Goal: Task Accomplishment & Management: Use online tool/utility

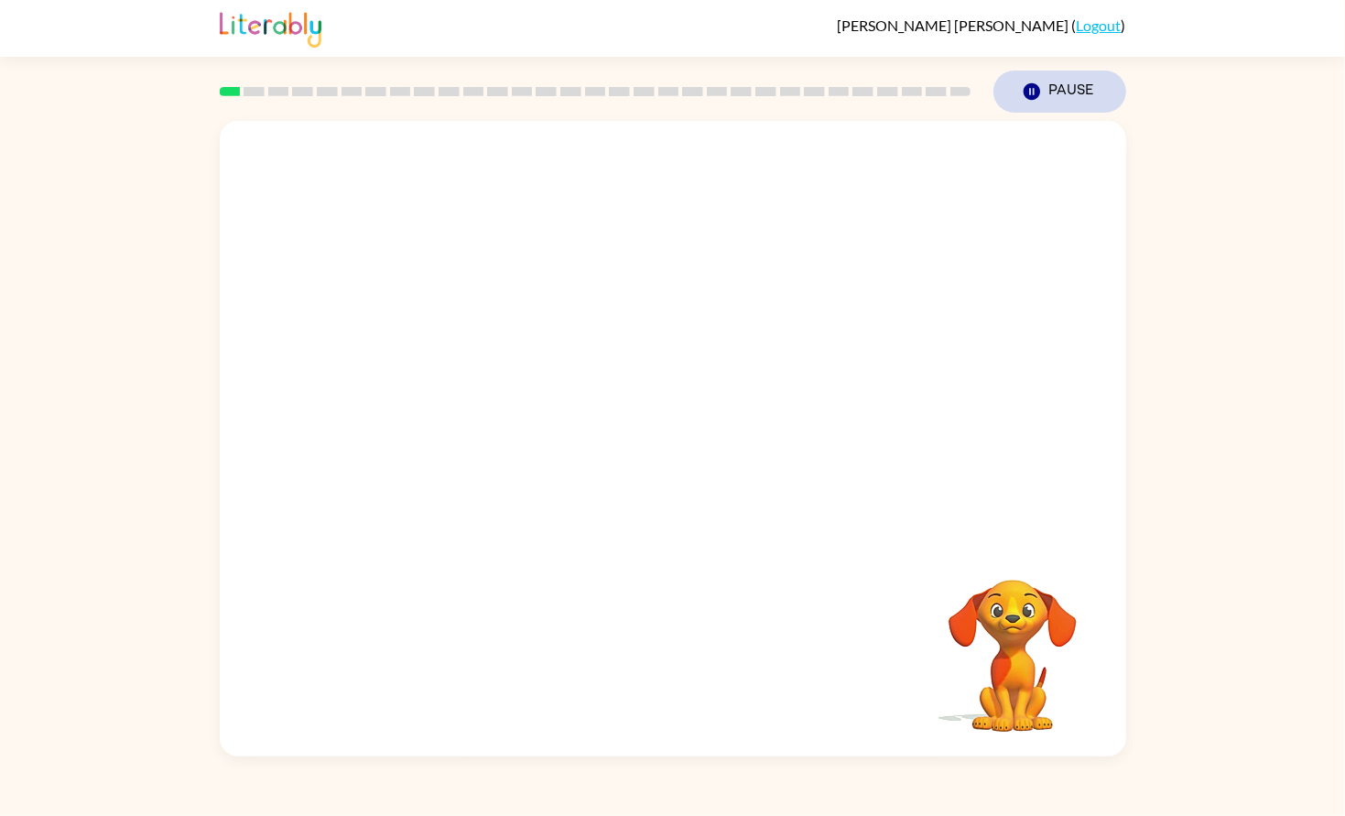
click at [1036, 82] on icon "Pause" at bounding box center [1032, 92] width 20 height 20
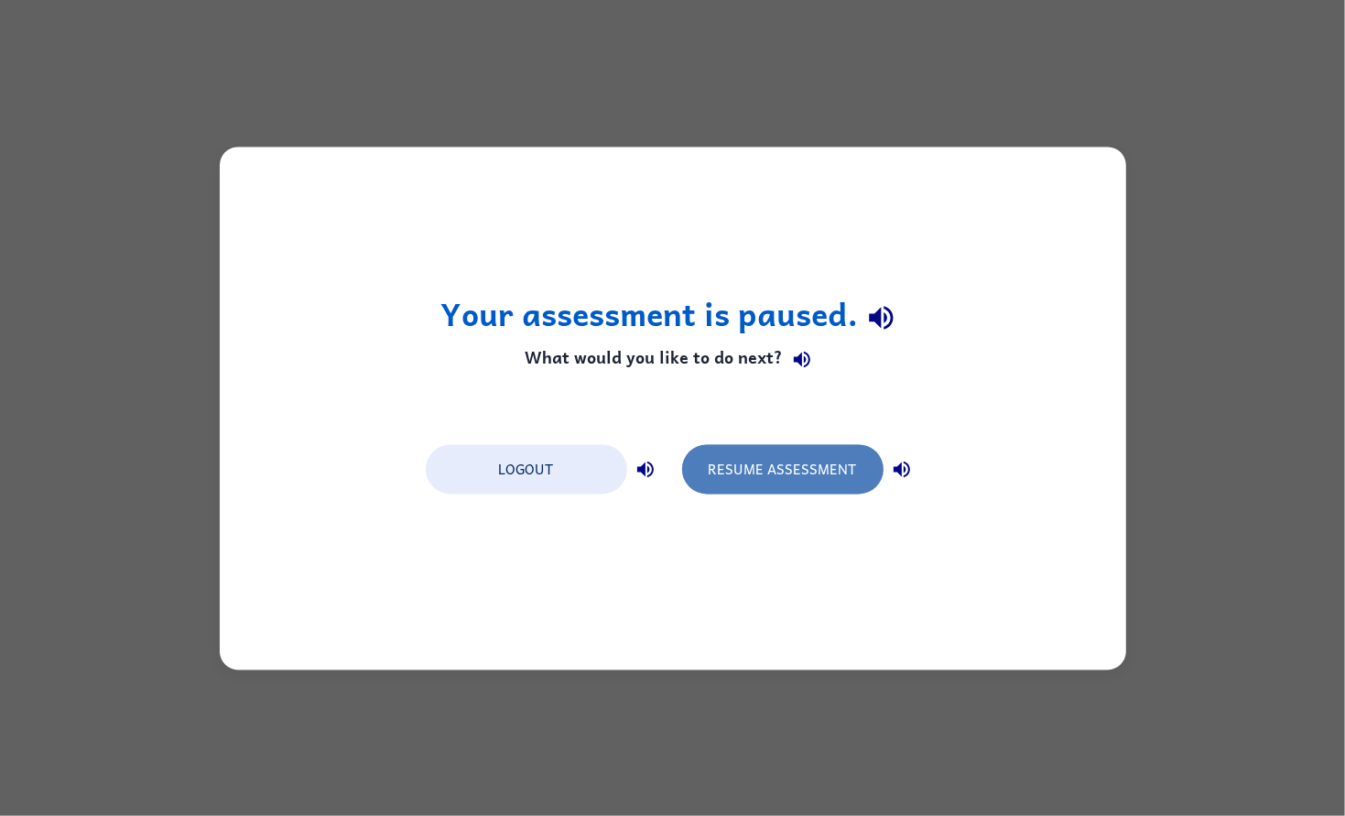
click at [766, 461] on button "Resume Assessment" at bounding box center [782, 468] width 201 height 49
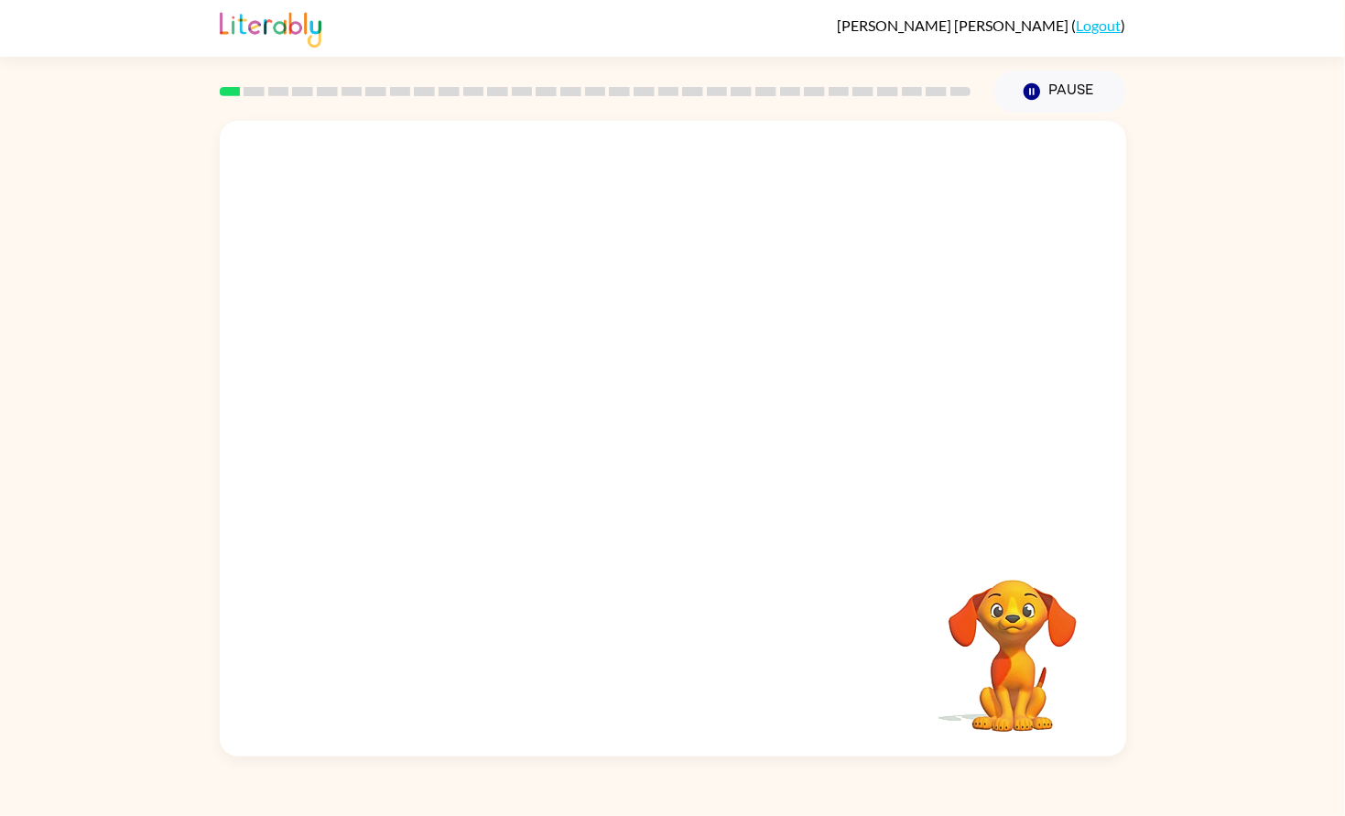
click at [767, 457] on div at bounding box center [673, 331] width 907 height 420
click at [1177, 465] on div "Your browser must support playing .mp4 files to use Literably. Please try using…" at bounding box center [672, 435] width 1345 height 644
click at [1178, 466] on div "Your browser must support playing .mp4 files to use Literably. Please try using…" at bounding box center [672, 435] width 1345 height 644
click at [1148, 436] on div "Your browser must support playing .mp4 files to use Literably. Please try using…" at bounding box center [672, 435] width 1345 height 644
click at [952, 449] on div at bounding box center [673, 439] width 907 height 636
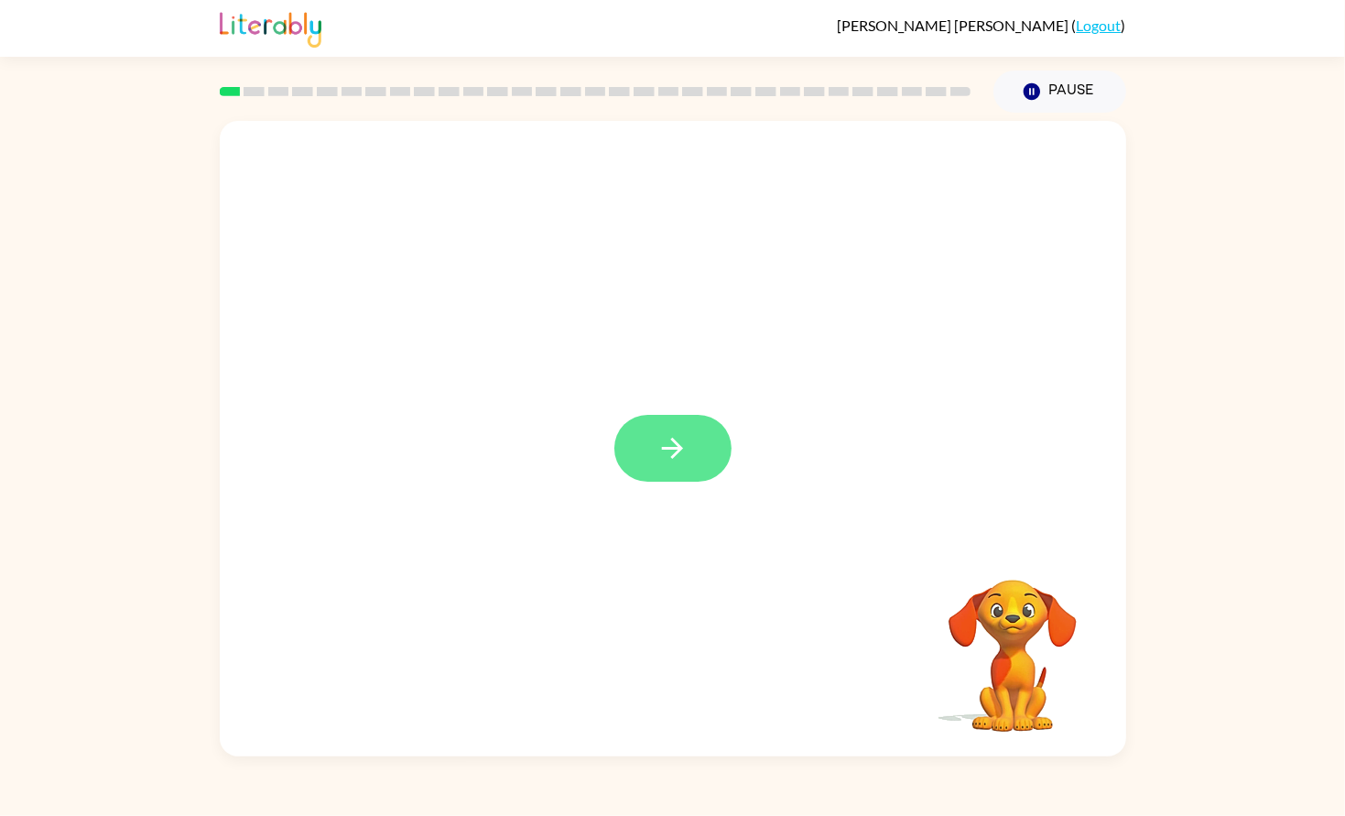
click at [629, 448] on button "button" at bounding box center [673, 448] width 117 height 67
click at [595, 539] on div at bounding box center [673, 439] width 907 height 636
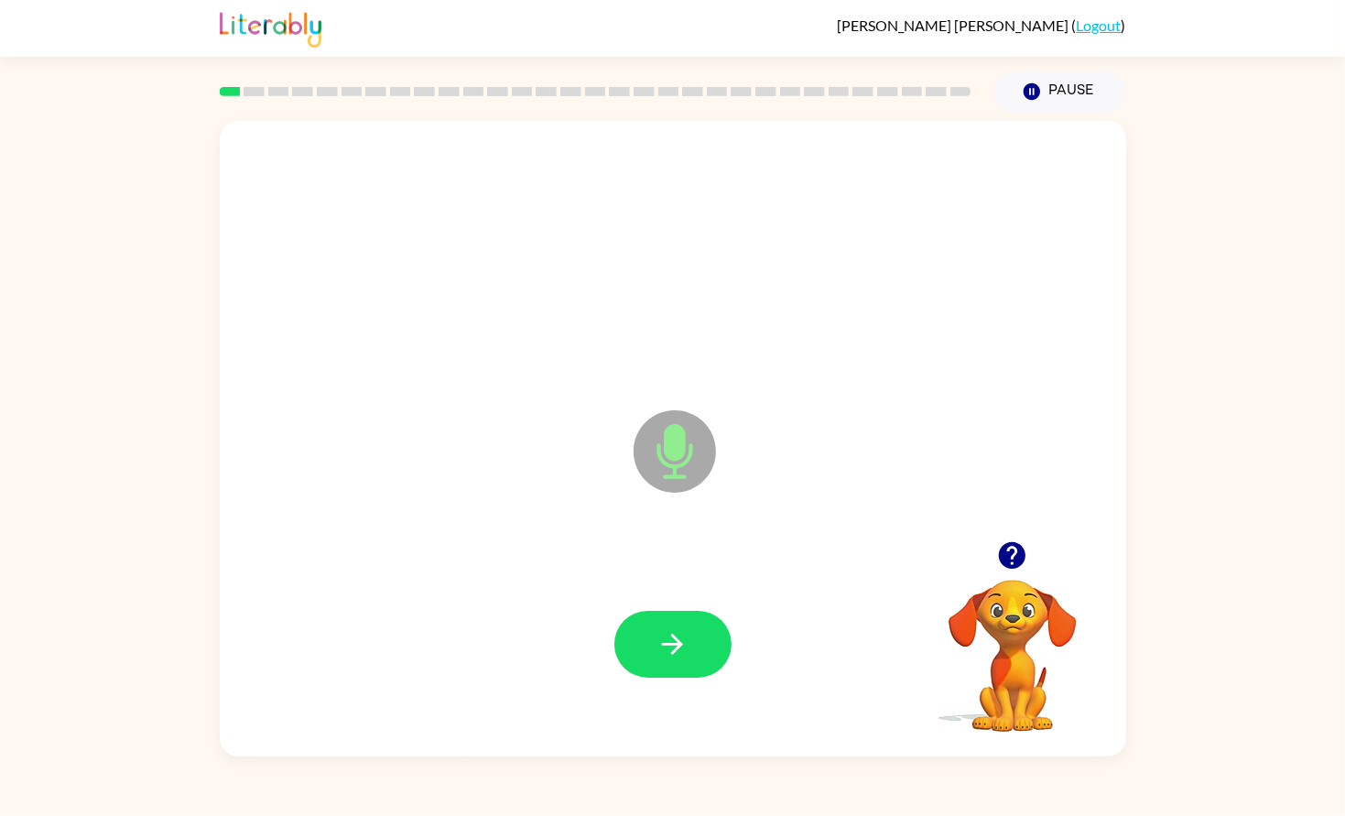
click at [1018, 550] on icon "button" at bounding box center [1012, 555] width 27 height 27
click at [1061, 540] on div "Microphone The Microphone is here when it is your turn to talk" at bounding box center [673, 439] width 907 height 636
click at [659, 625] on button "button" at bounding box center [673, 644] width 117 height 67
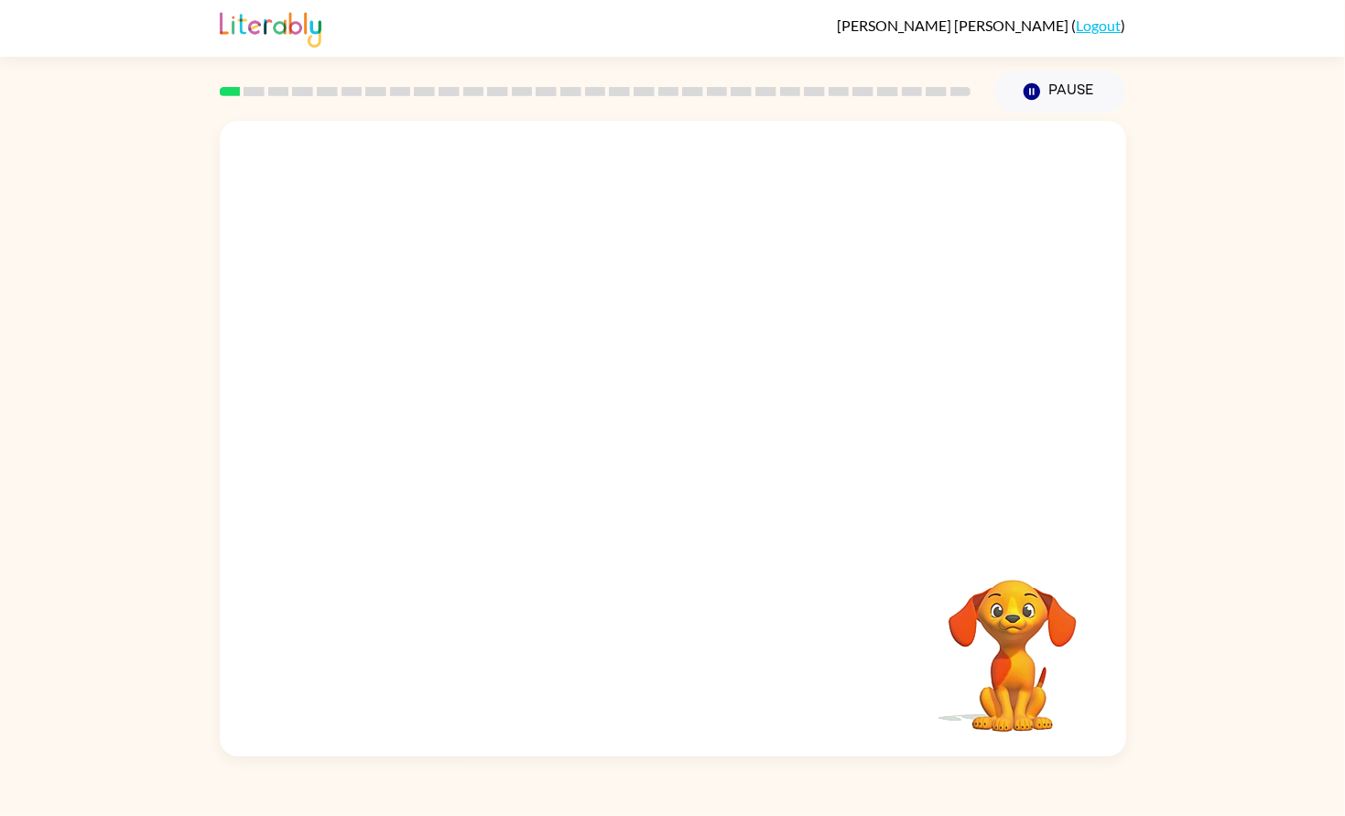
click at [957, 467] on div at bounding box center [673, 331] width 907 height 420
click at [938, 499] on div at bounding box center [673, 331] width 907 height 420
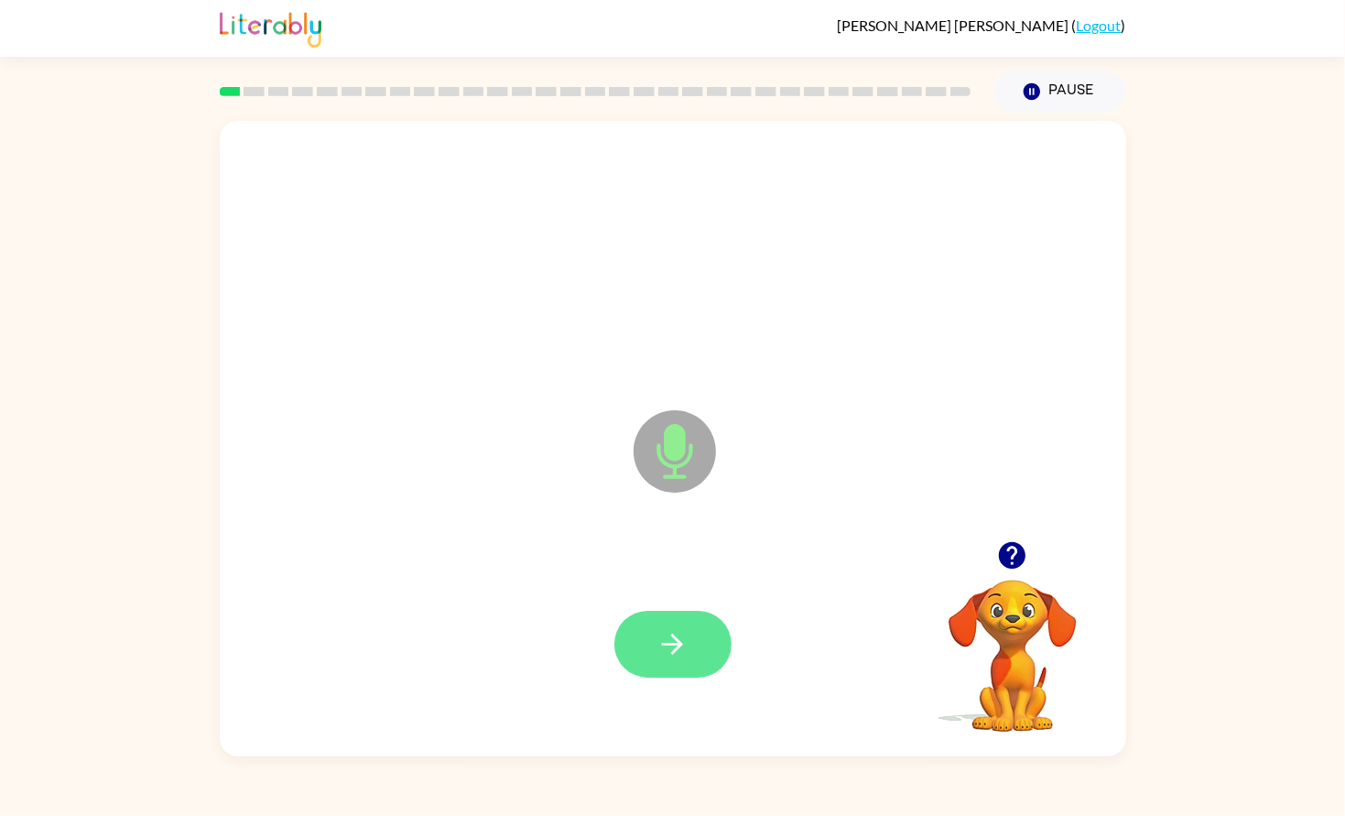
click at [687, 660] on icon "button" at bounding box center [673, 644] width 32 height 32
click at [683, 658] on icon "button" at bounding box center [673, 644] width 32 height 32
click at [1010, 640] on video "Your browser must support playing .mp4 files to use Literably. Please try using…" at bounding box center [1012, 642] width 183 height 183
click at [1007, 561] on icon "button" at bounding box center [1012, 555] width 27 height 27
click at [1083, 372] on div "Microphone The Microphone is here when it is your turn to talk" at bounding box center [673, 439] width 907 height 636
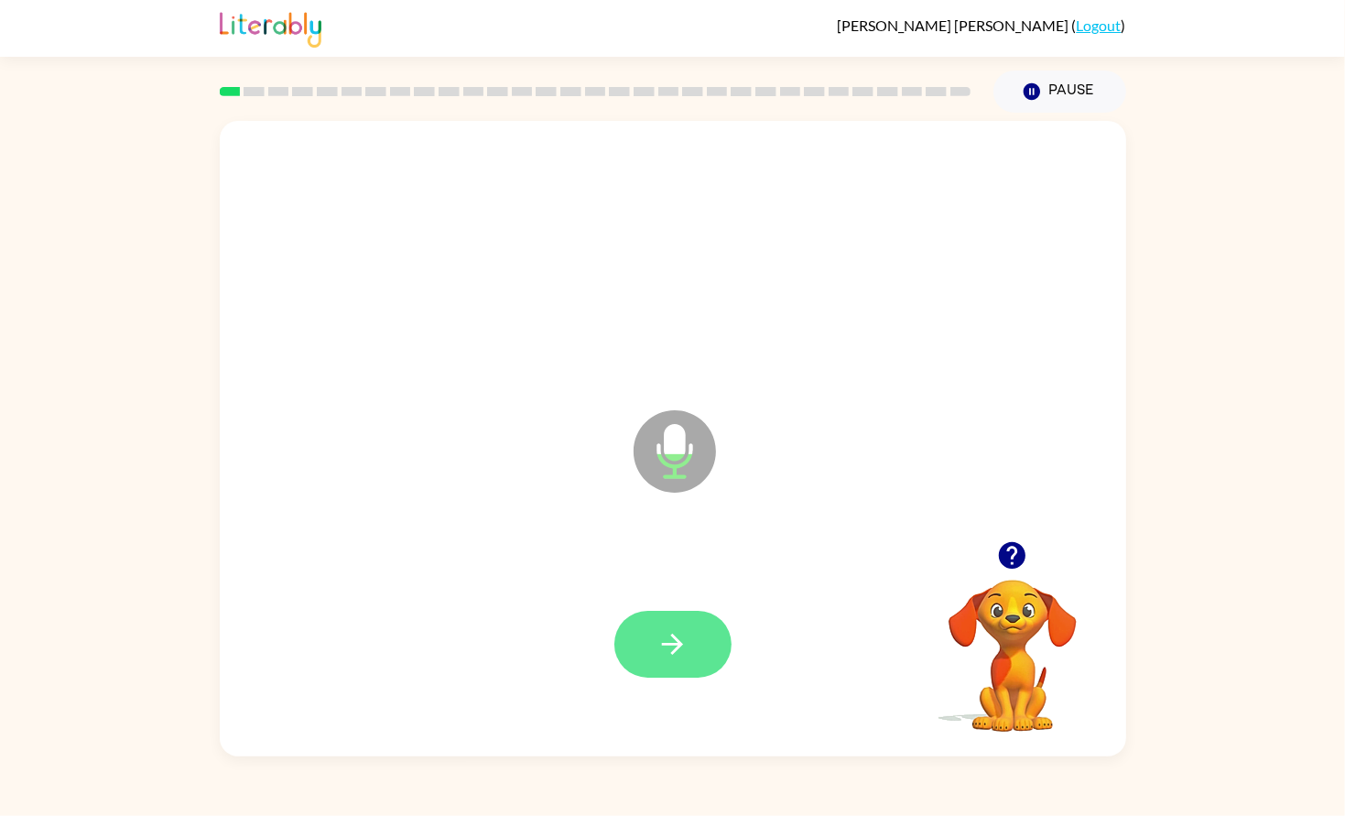
click at [649, 650] on button "button" at bounding box center [673, 644] width 117 height 67
click at [1031, 553] on button "button" at bounding box center [1012, 555] width 47 height 47
click at [675, 660] on icon "button" at bounding box center [673, 644] width 32 height 32
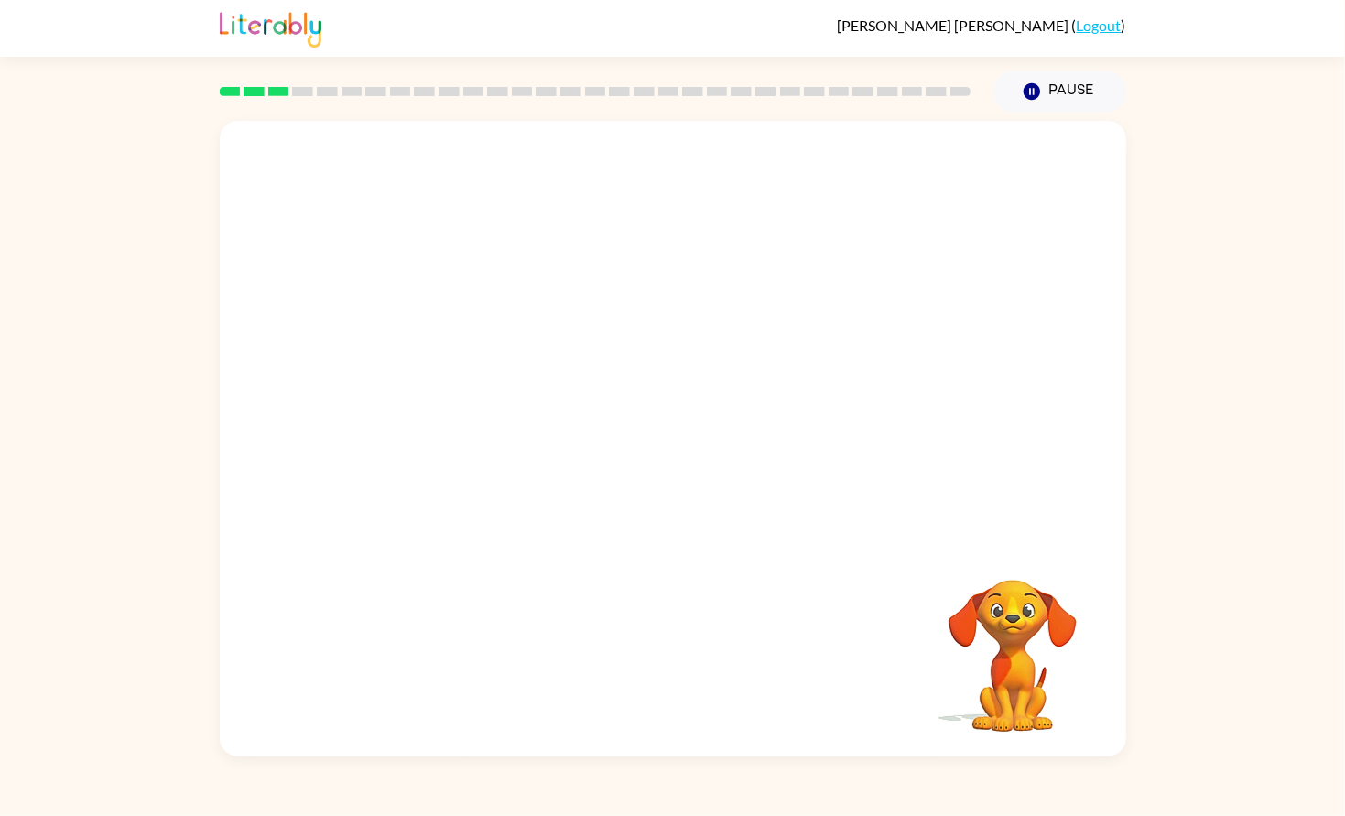
click at [1093, 418] on div at bounding box center [673, 439] width 907 height 636
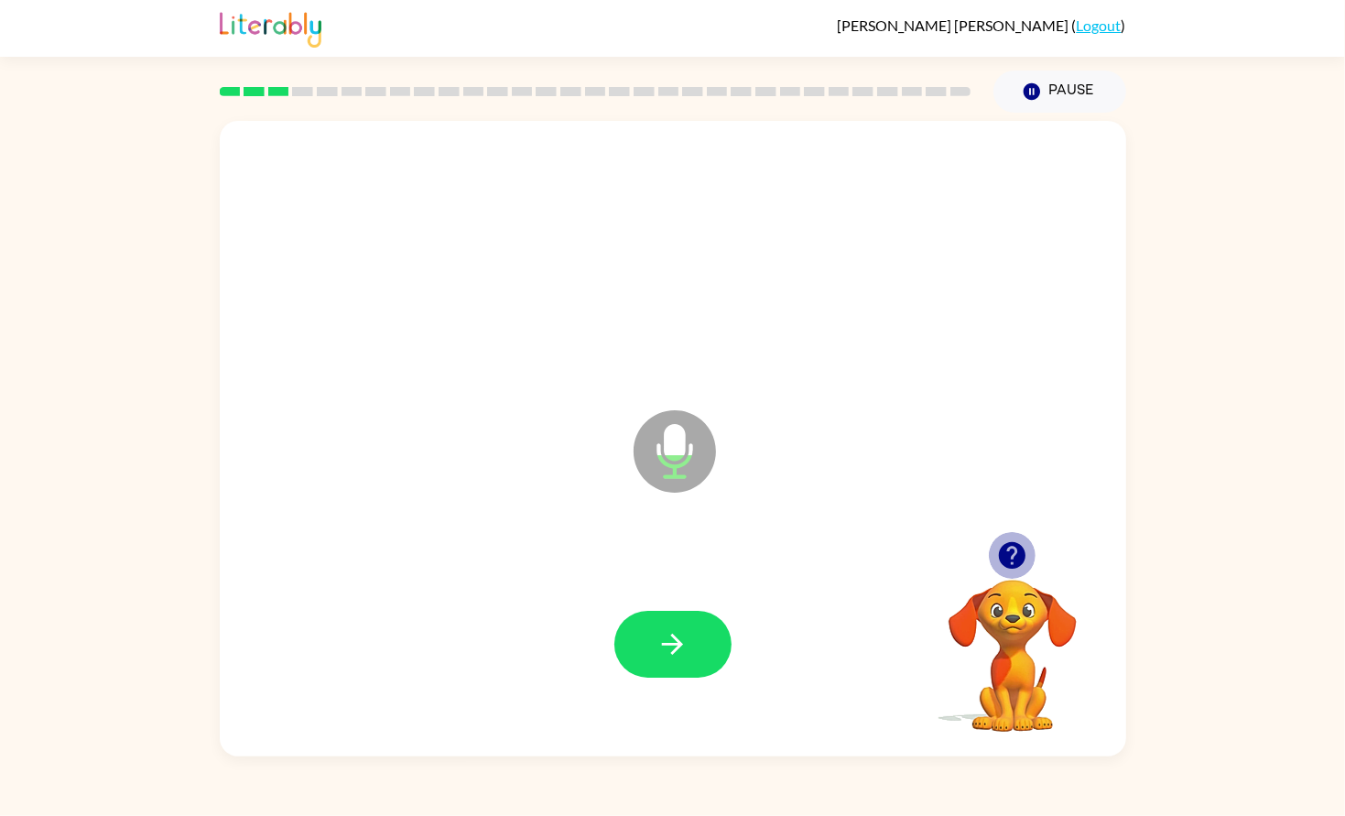
click at [1024, 544] on icon "button" at bounding box center [1012, 555] width 32 height 32
click at [705, 635] on button "button" at bounding box center [673, 644] width 117 height 67
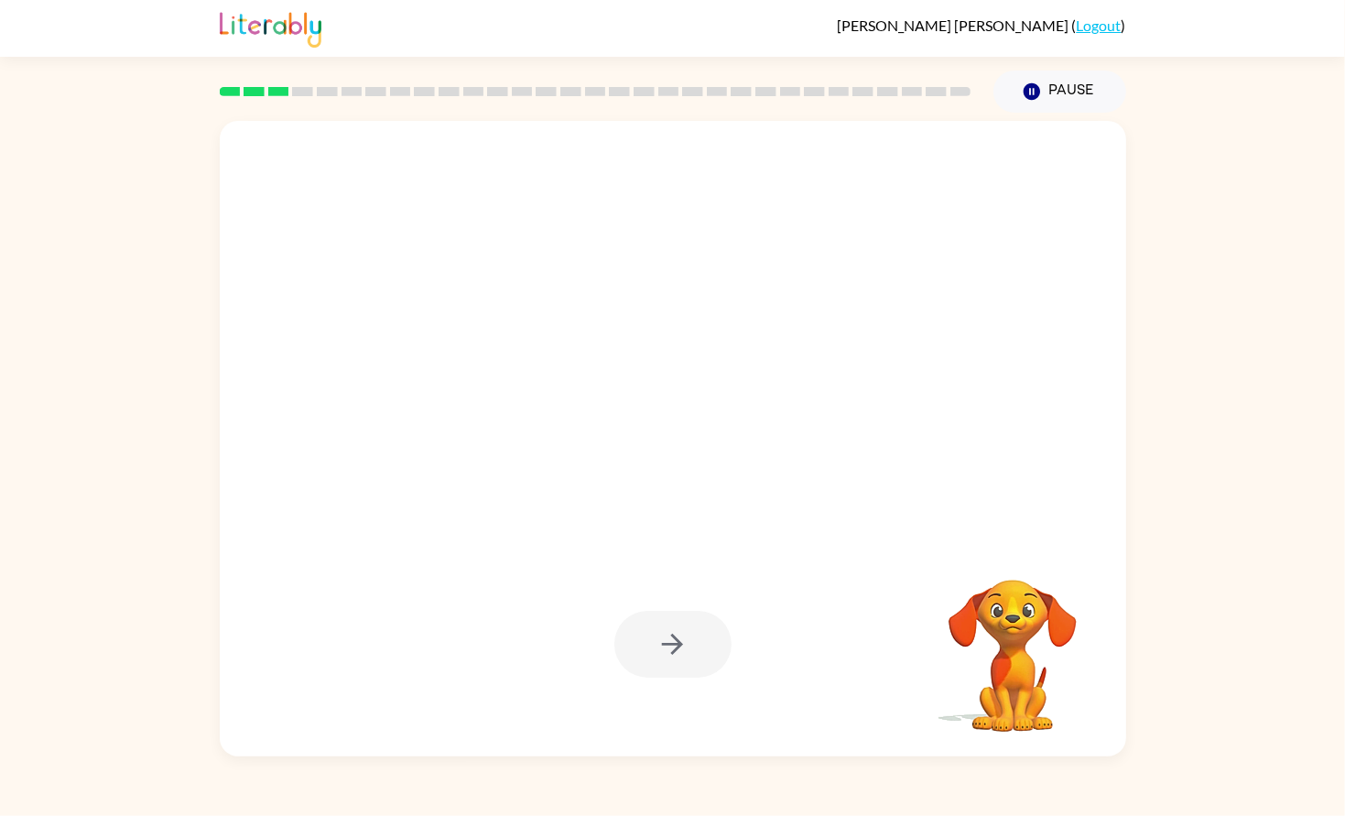
click at [910, 640] on div at bounding box center [673, 645] width 870 height 188
click at [1014, 607] on video "Your browser must support playing .mp4 files to use Literably. Please try using…" at bounding box center [1012, 642] width 183 height 183
click at [987, 590] on video "Your browser must support playing .mp4 files to use Literably. Please try using…" at bounding box center [1012, 642] width 183 height 183
click at [1063, 600] on video "Your browser must support playing .mp4 files to use Literably. Please try using…" at bounding box center [1012, 642] width 183 height 183
click at [892, 674] on div at bounding box center [673, 645] width 870 height 188
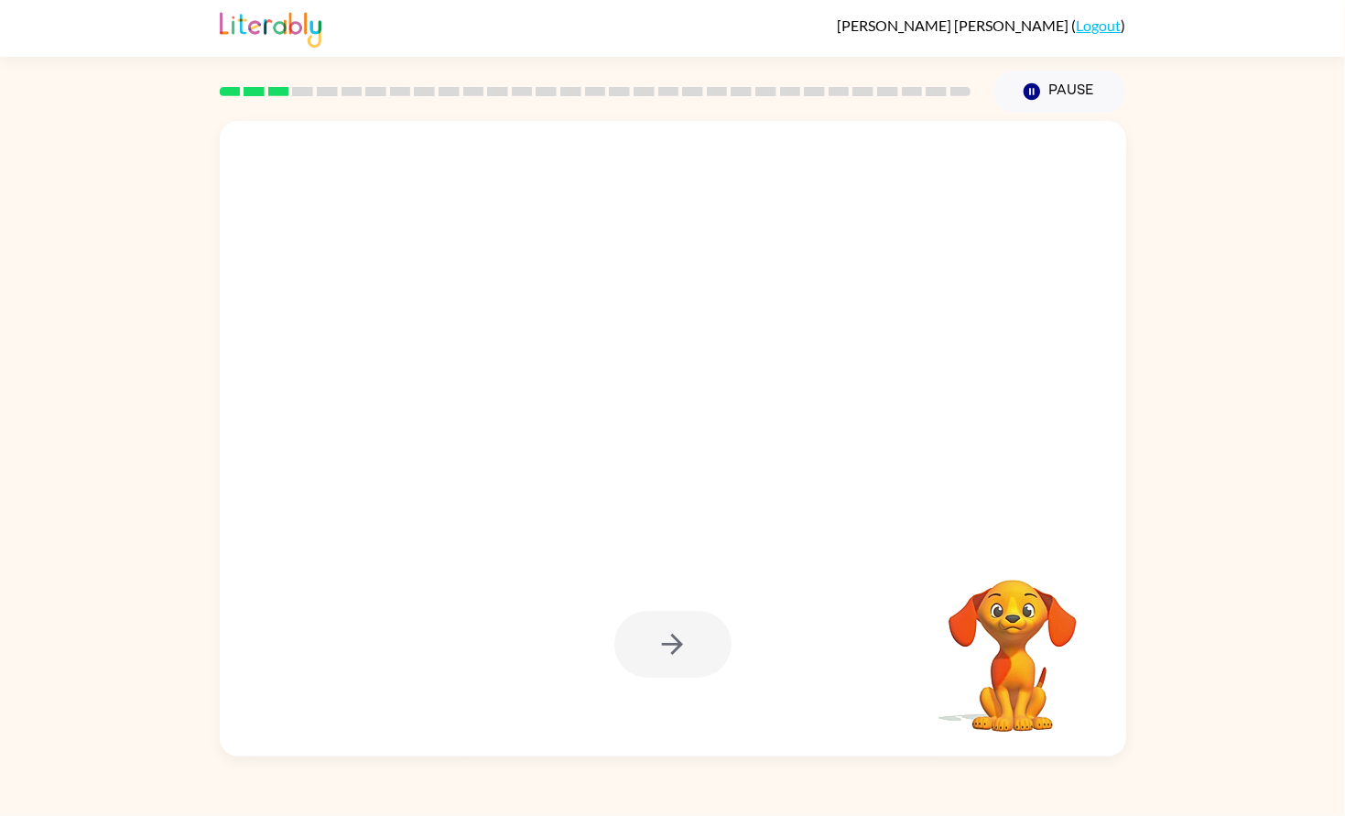
drag, startPoint x: 1018, startPoint y: 603, endPoint x: 944, endPoint y: 682, distance: 108.2
click at [944, 682] on video "Your browser must support playing .mp4 files to use Literably. Please try using…" at bounding box center [1012, 642] width 183 height 183
click at [1021, 623] on video "Your browser must support playing .mp4 files to use Literably. Please try using…" at bounding box center [1012, 642] width 183 height 183
click at [1251, 613] on div "Your browser must support playing .mp4 files to use Literably. Please try using…" at bounding box center [672, 435] width 1345 height 644
click at [975, 643] on video "Your browser must support playing .mp4 files to use Literably. Please try using…" at bounding box center [1012, 642] width 183 height 183
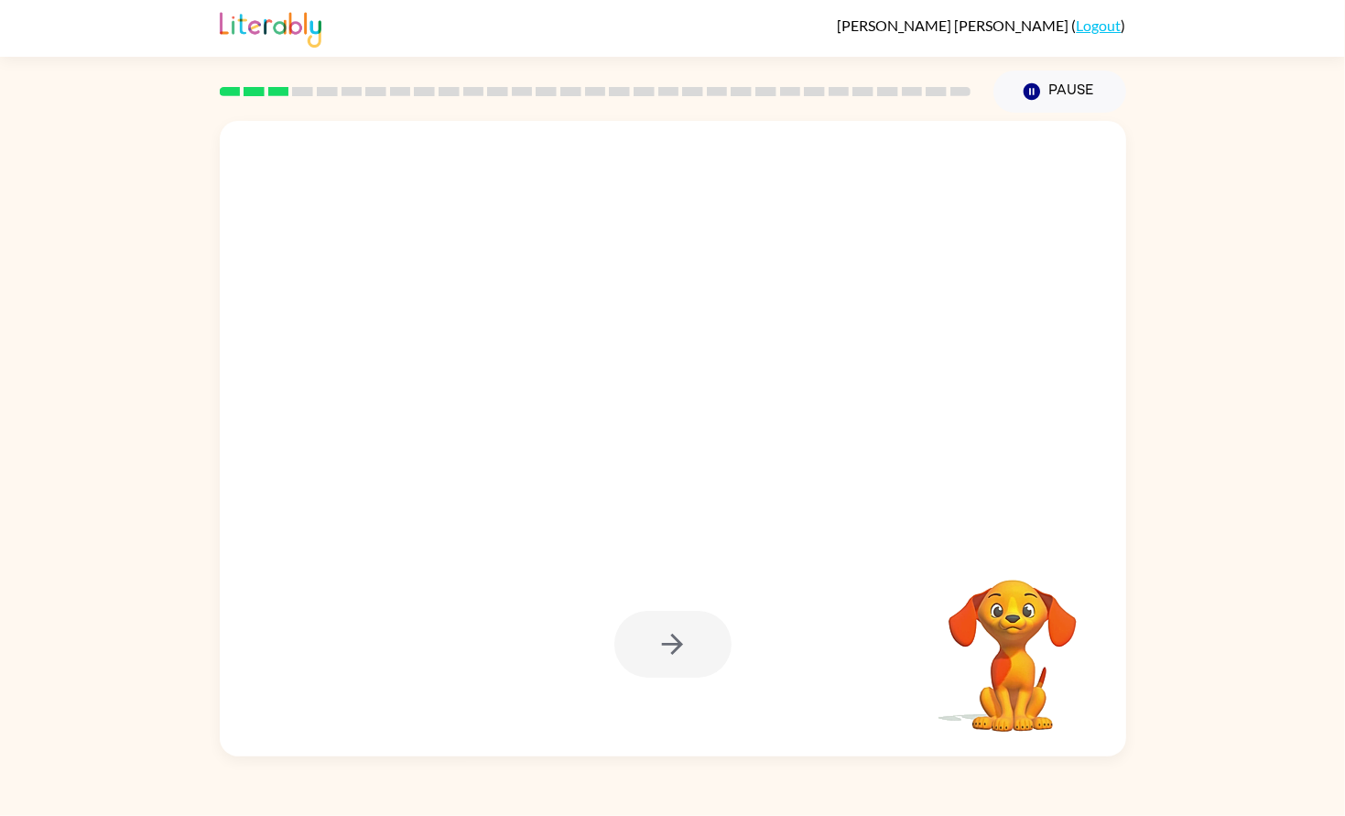
click at [992, 647] on video "Your browser must support playing .mp4 files to use Literably. Please try using…" at bounding box center [1012, 642] width 183 height 183
click at [995, 646] on video "Your browser must support playing .mp4 files to use Literably. Please try using…" at bounding box center [1012, 642] width 183 height 183
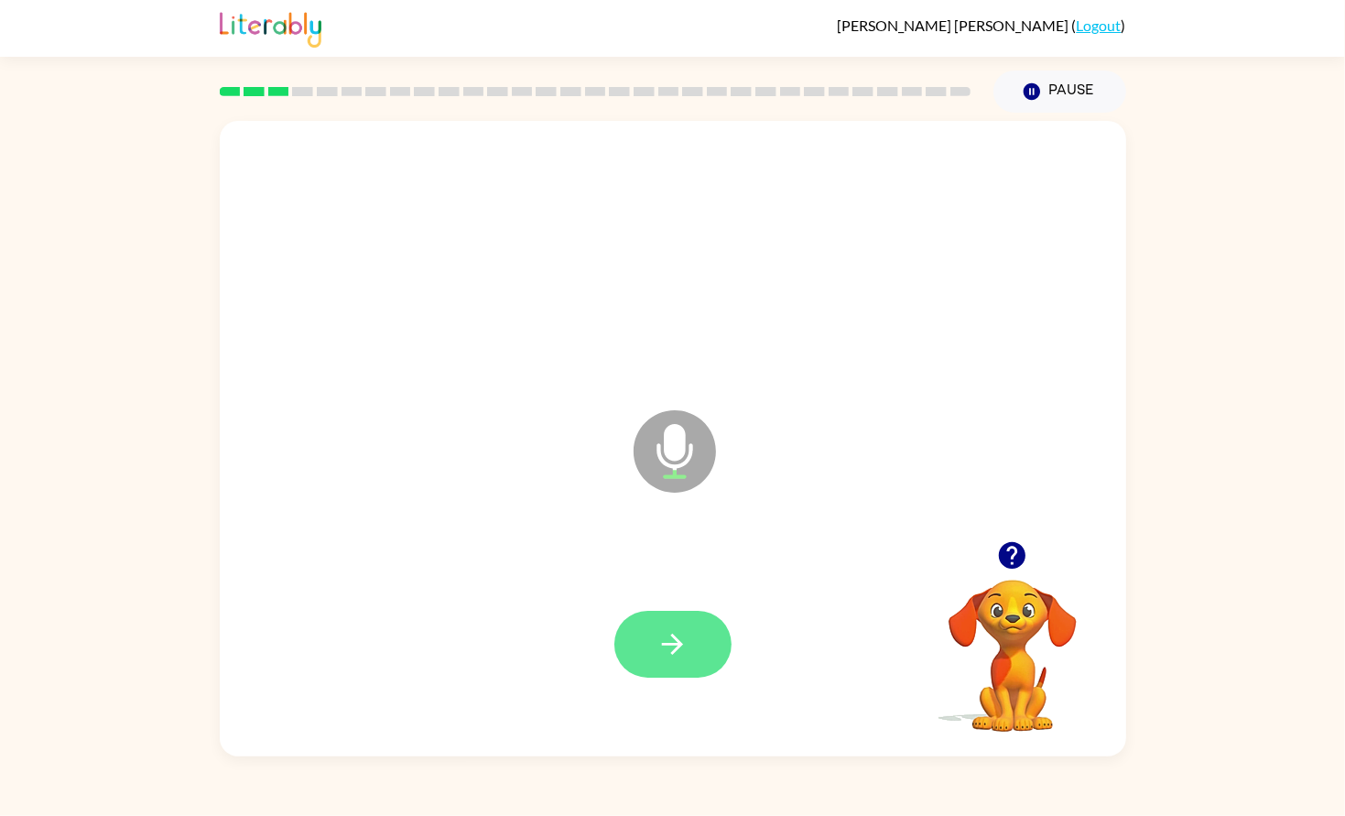
click at [657, 637] on icon "button" at bounding box center [673, 644] width 32 height 32
click at [685, 645] on icon "button" at bounding box center [673, 644] width 32 height 32
click at [1018, 556] on icon "button" at bounding box center [1012, 555] width 27 height 27
click at [688, 626] on button "button" at bounding box center [673, 644] width 117 height 67
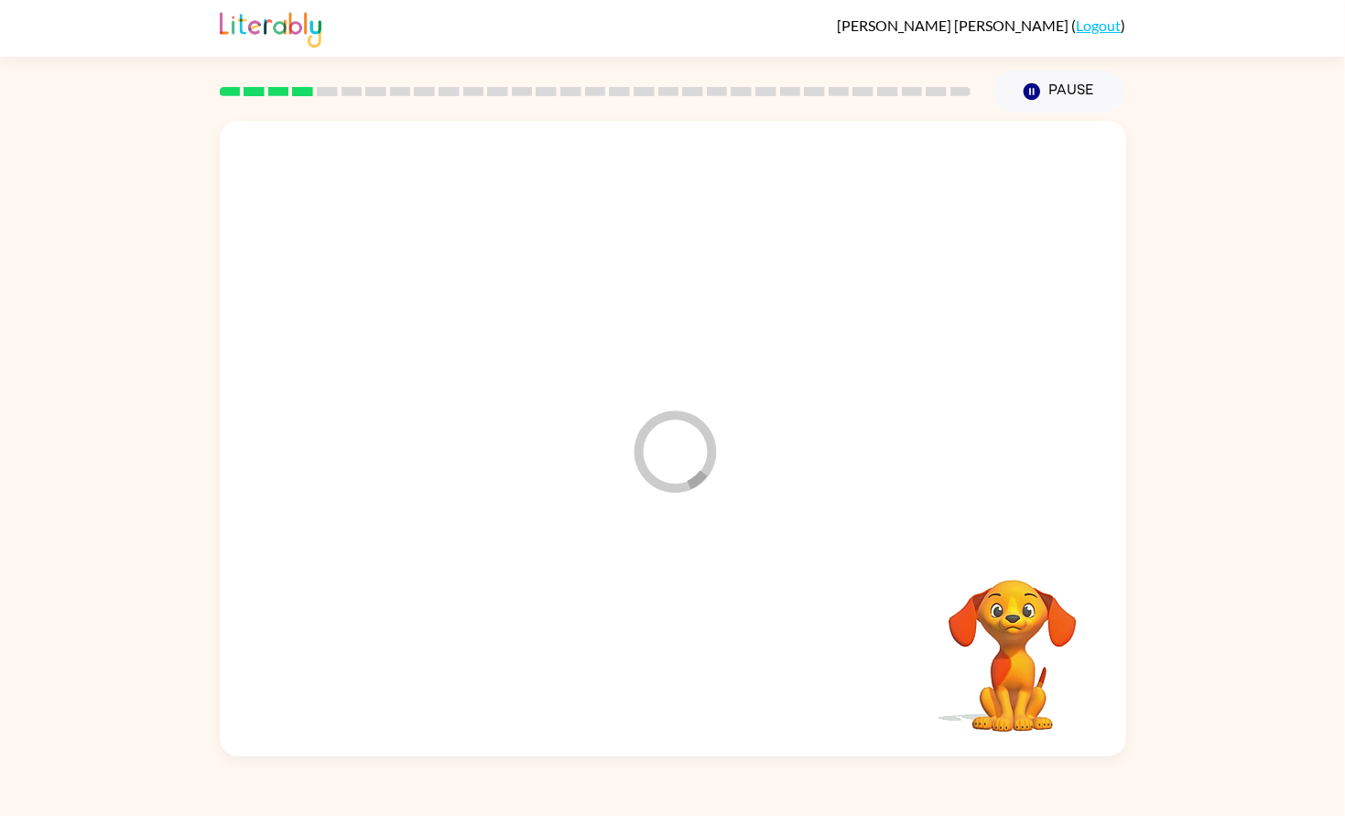
click at [941, 470] on div "Loader Your response is being sent to our graders" at bounding box center [673, 439] width 907 height 636
click at [907, 497] on div at bounding box center [673, 439] width 907 height 636
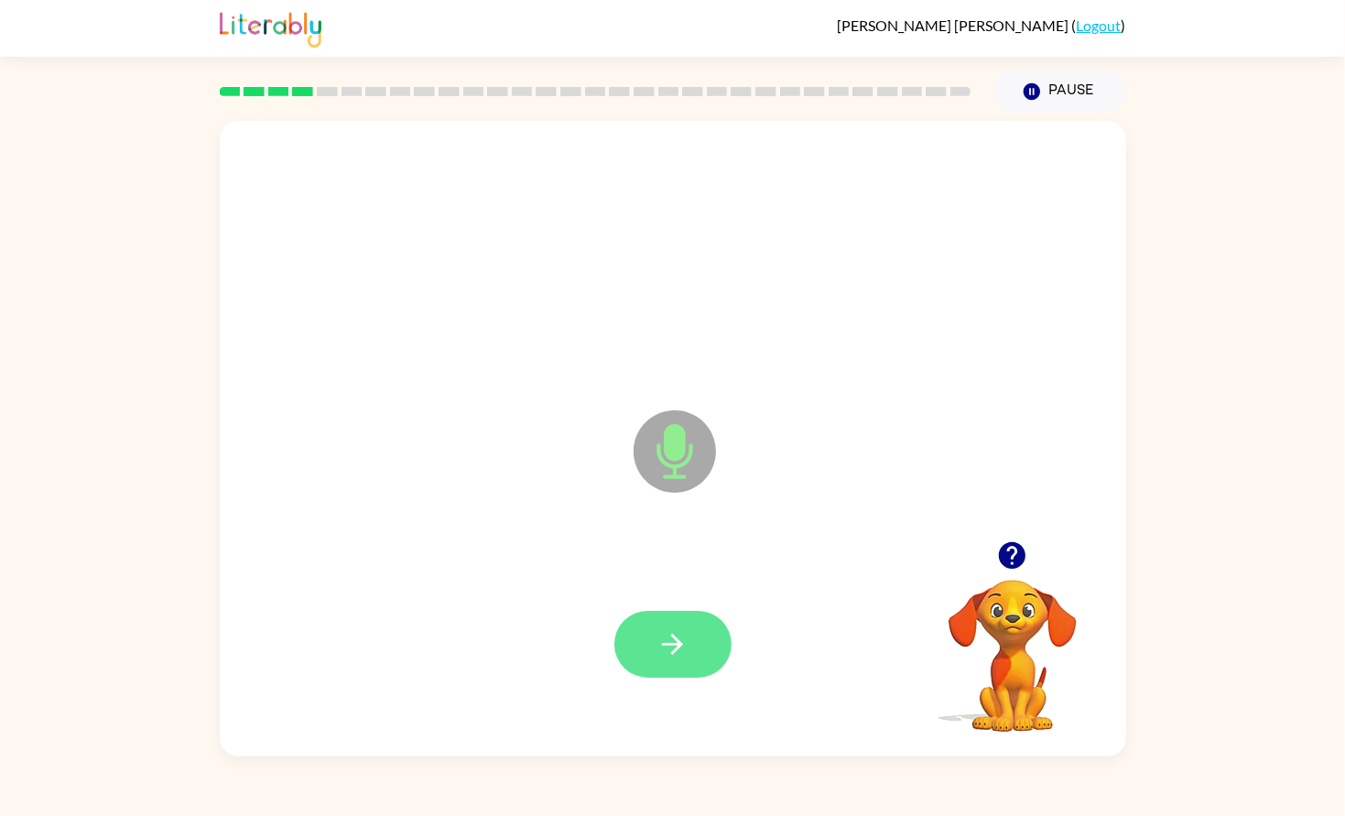
click at [677, 658] on icon "button" at bounding box center [673, 644] width 32 height 32
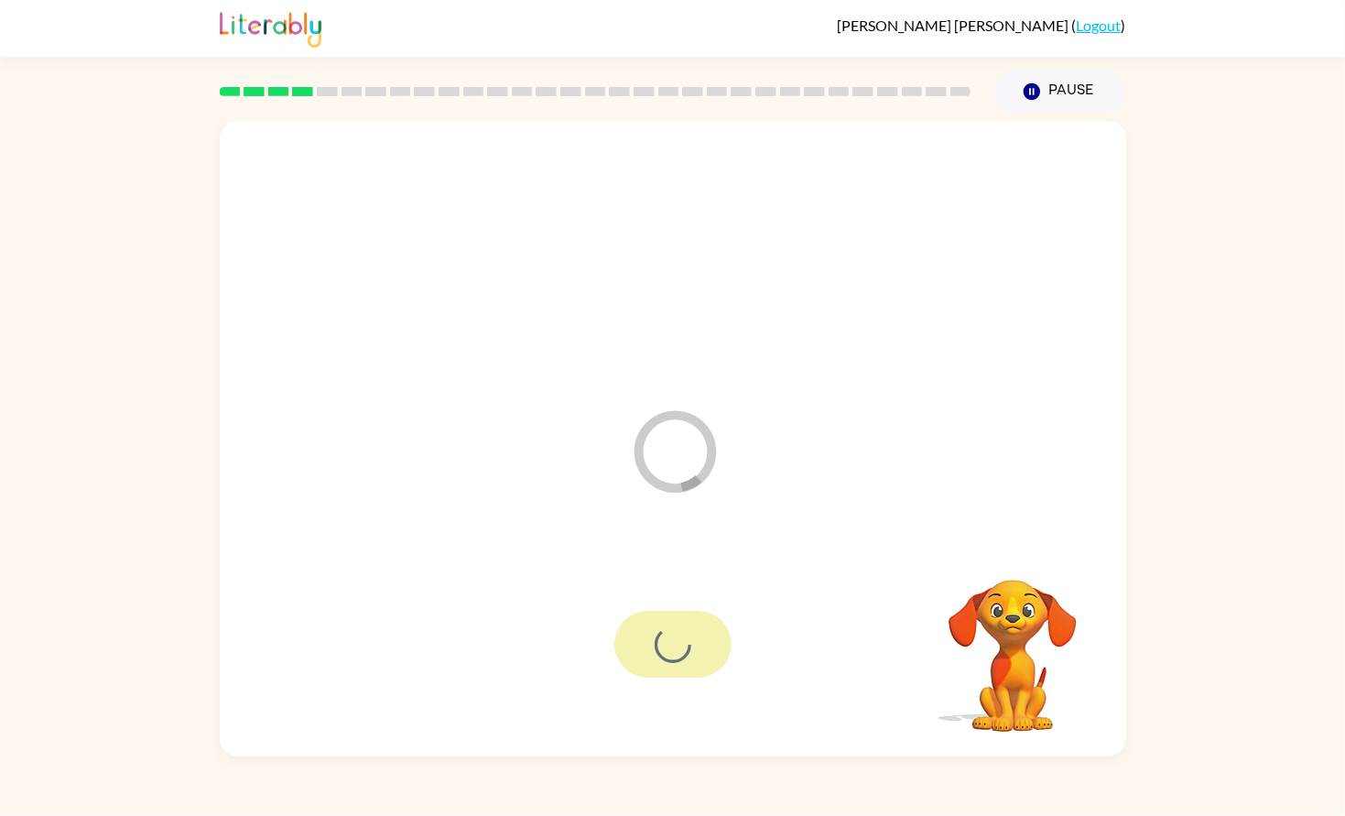
click at [875, 528] on div "Loader Your response is being sent to our graders" at bounding box center [673, 439] width 907 height 636
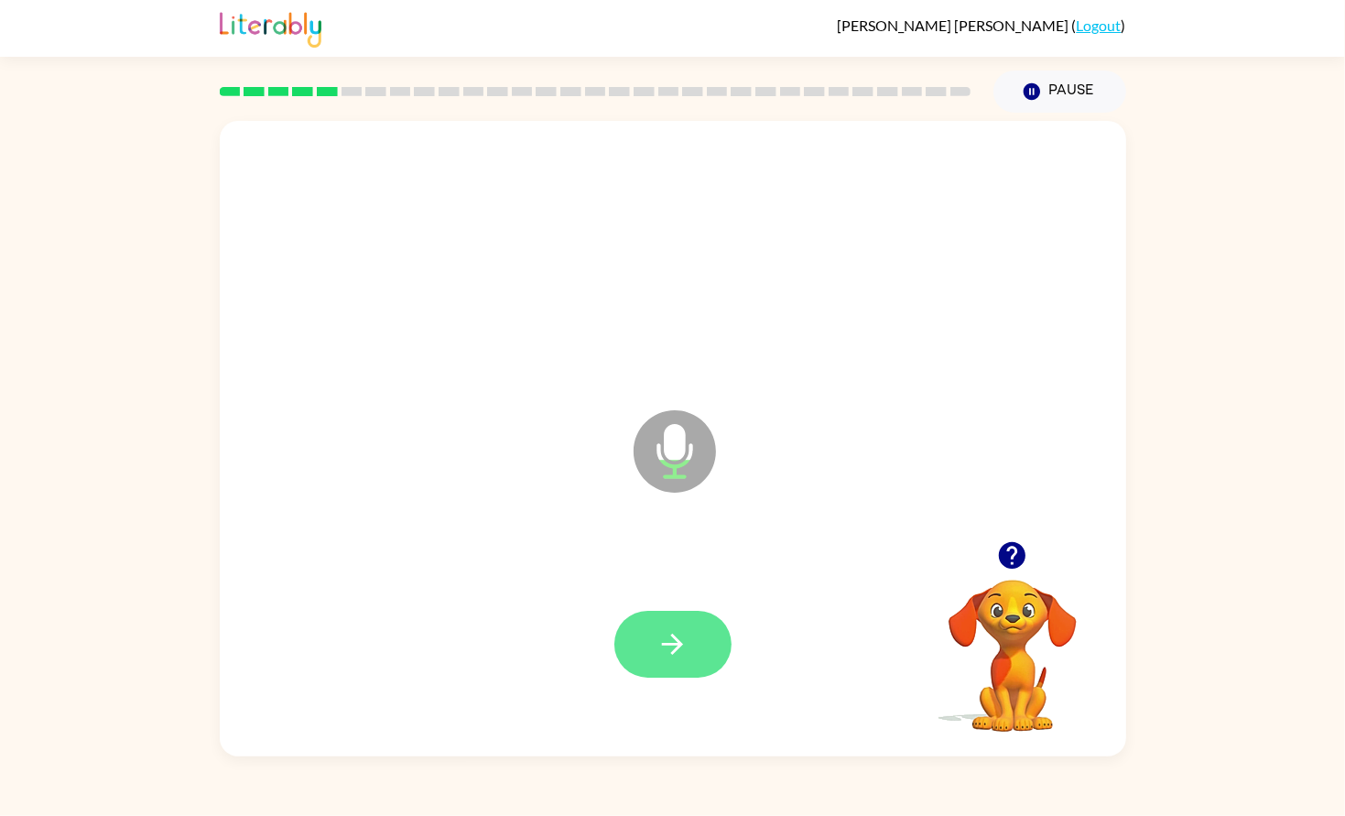
click at [705, 632] on button "button" at bounding box center [673, 644] width 117 height 67
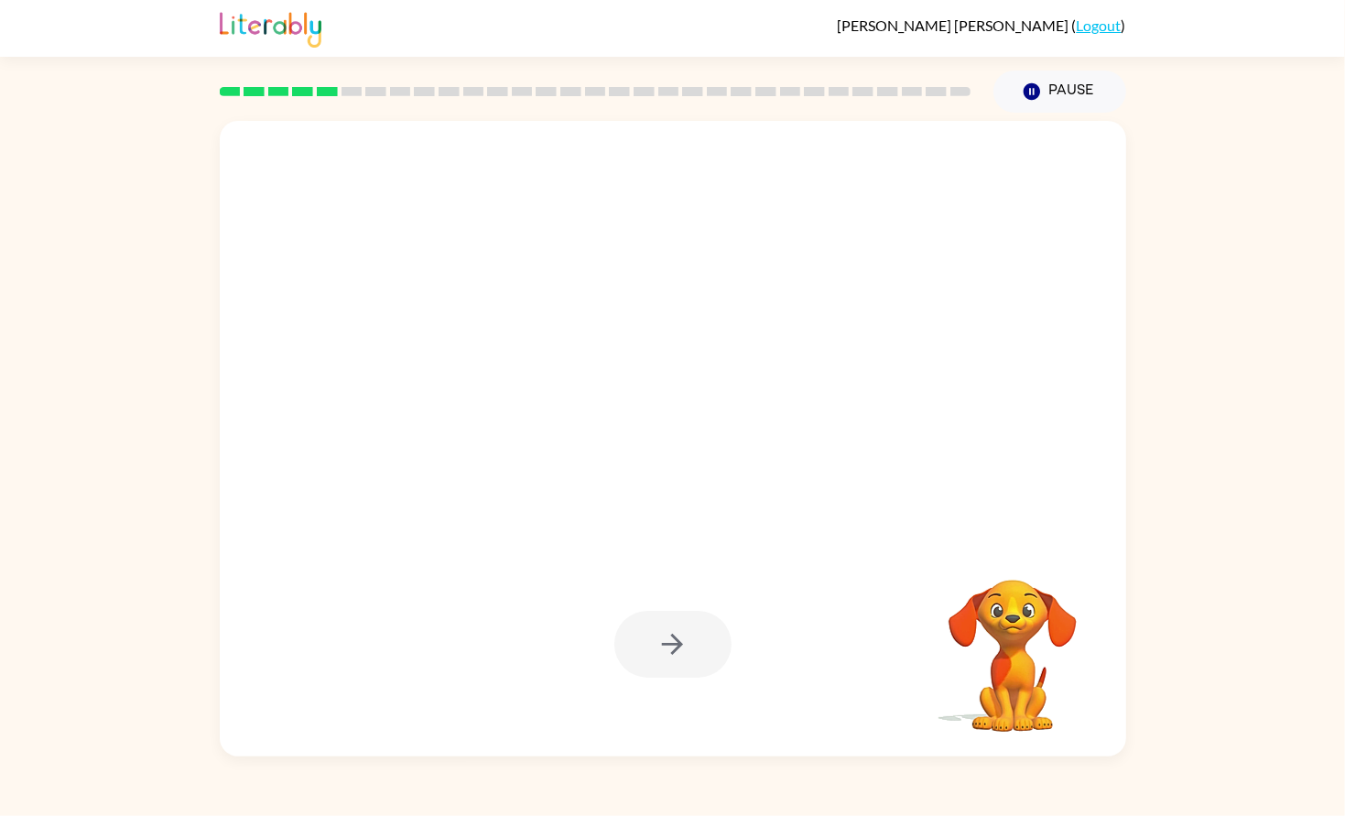
click at [788, 624] on div at bounding box center [673, 645] width 870 height 188
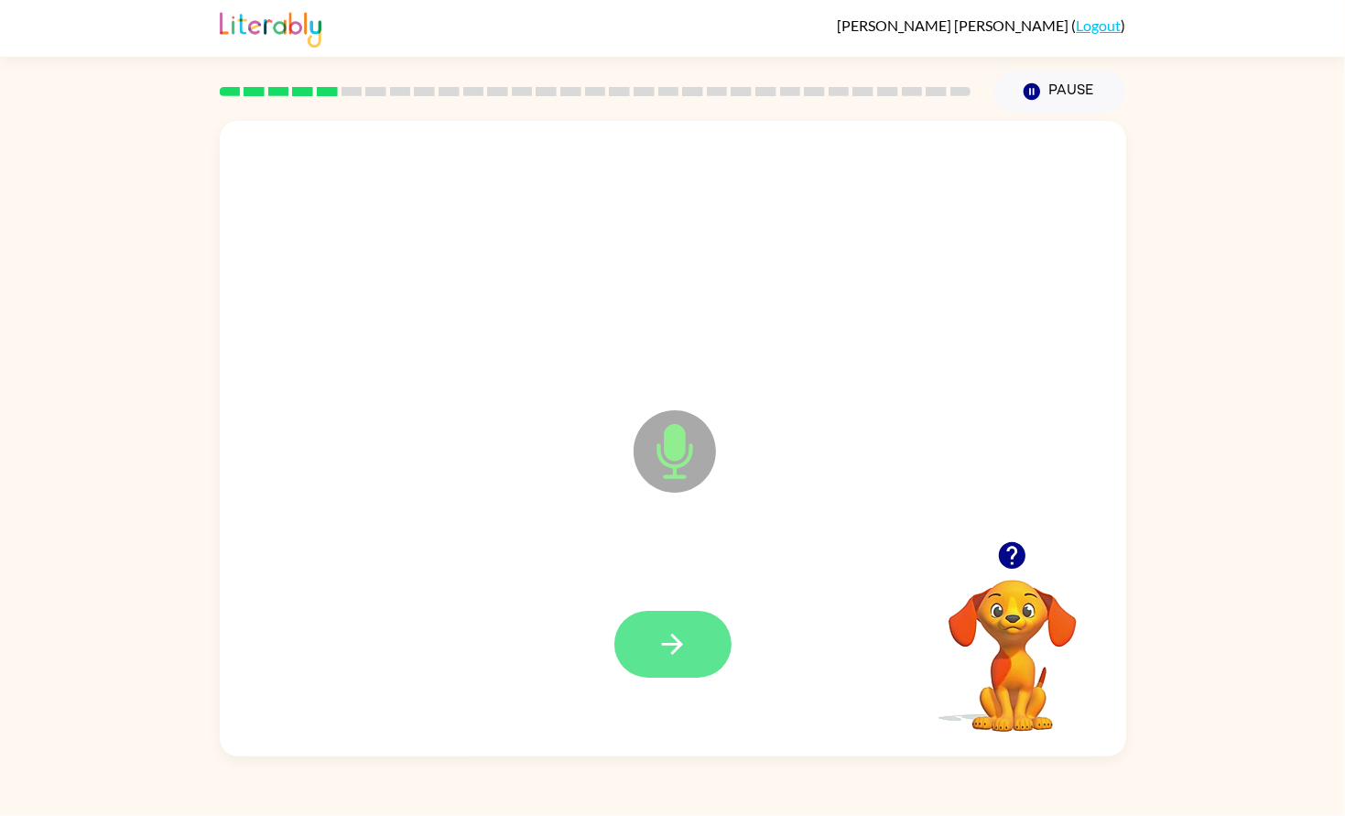
click at [695, 644] on button "button" at bounding box center [673, 644] width 117 height 67
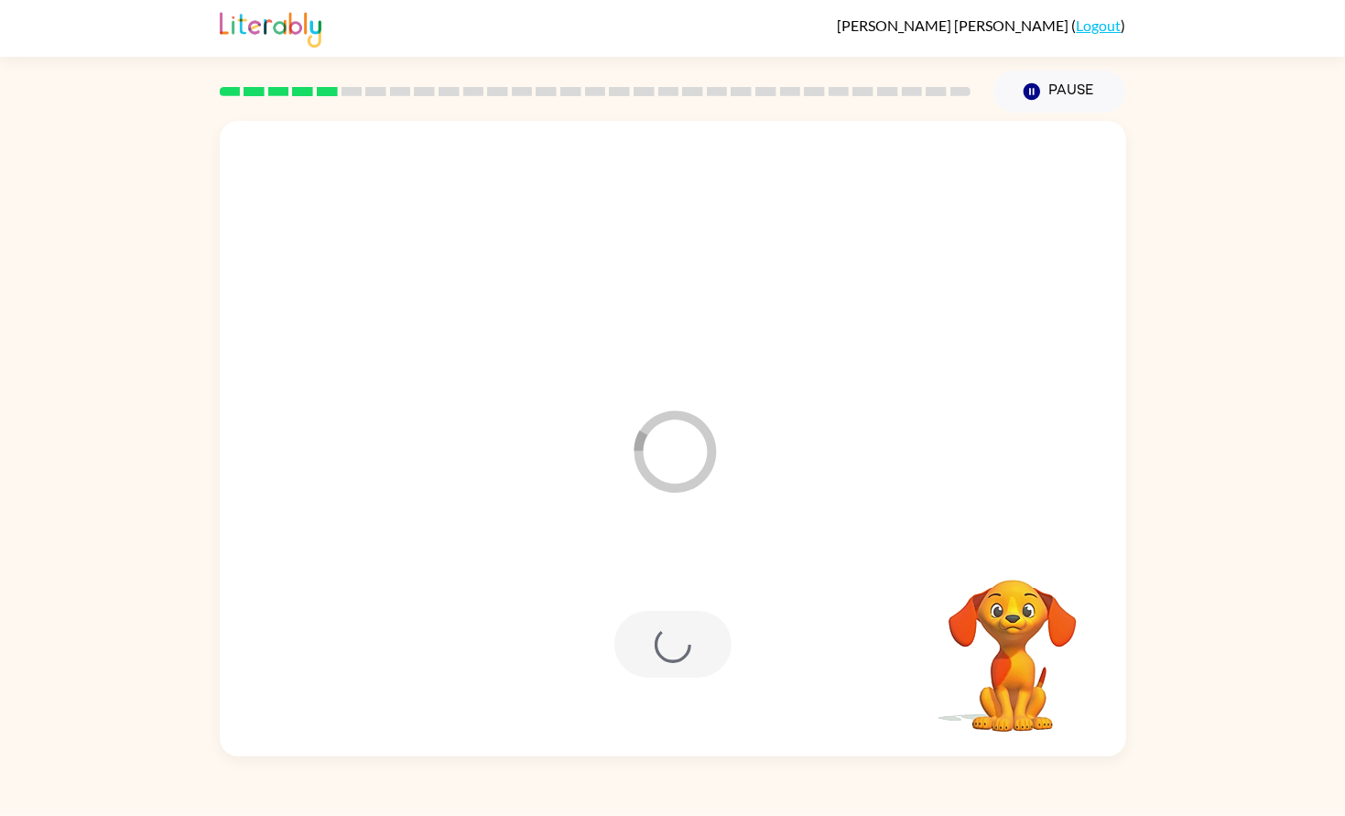
click at [810, 573] on div at bounding box center [673, 645] width 870 height 188
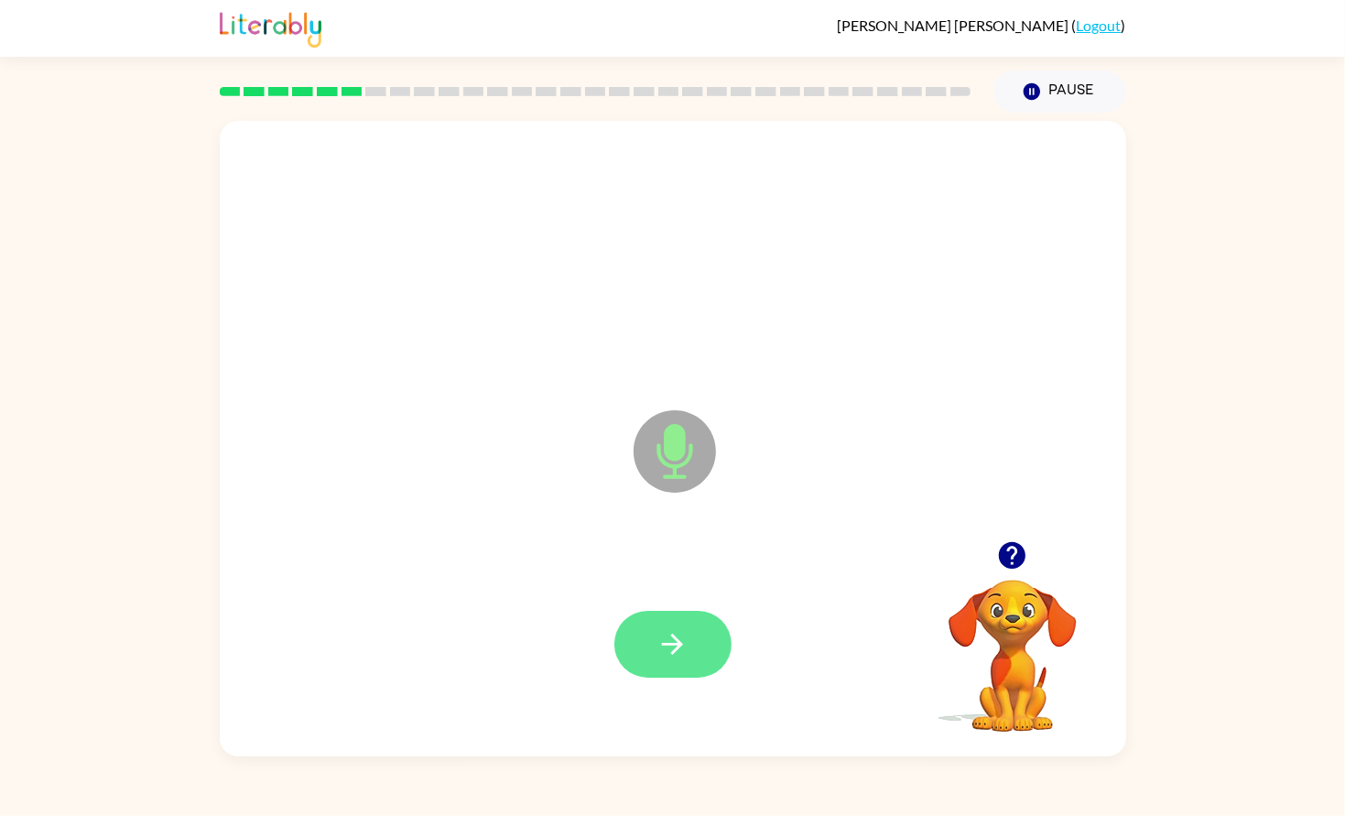
click at [639, 641] on button "button" at bounding box center [673, 644] width 117 height 67
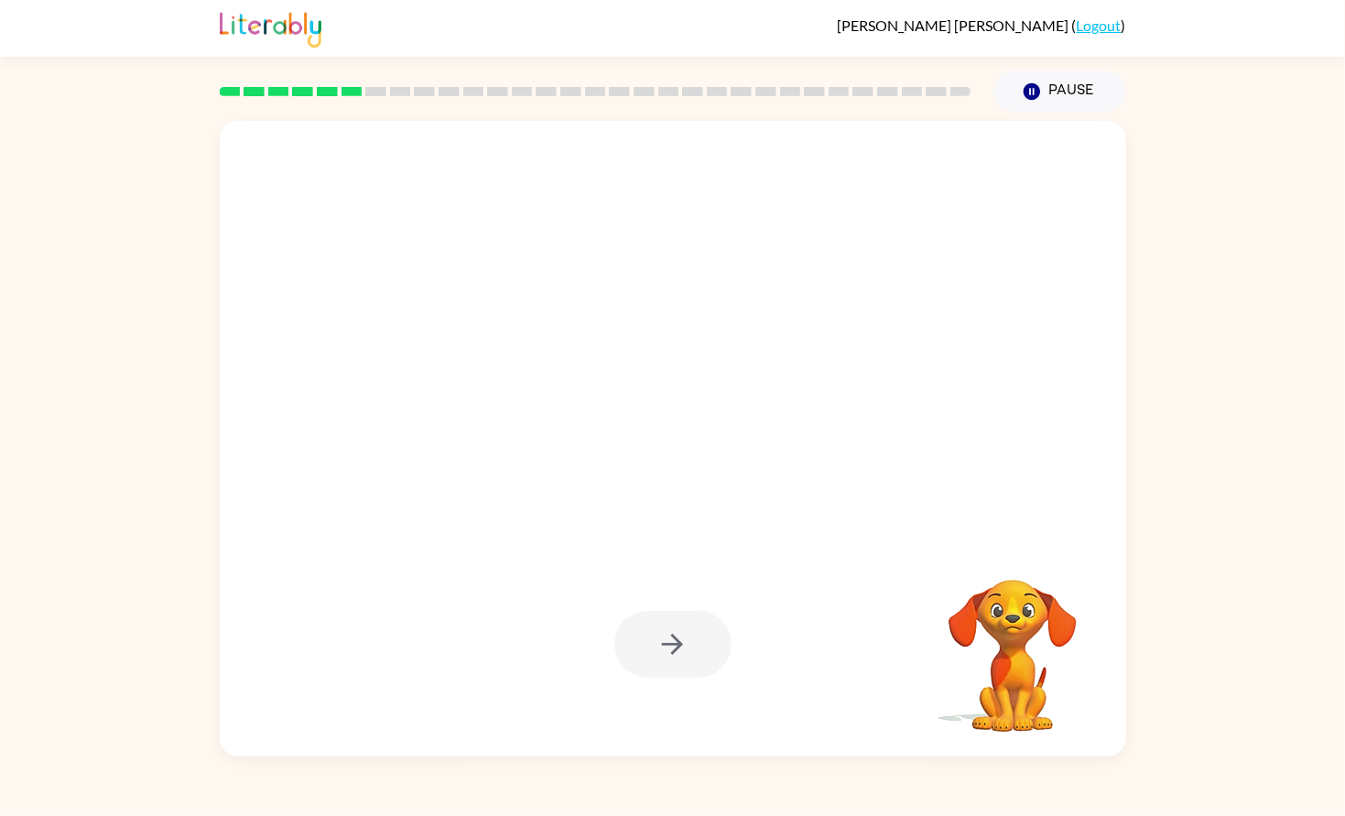
click at [757, 553] on div at bounding box center [673, 645] width 870 height 188
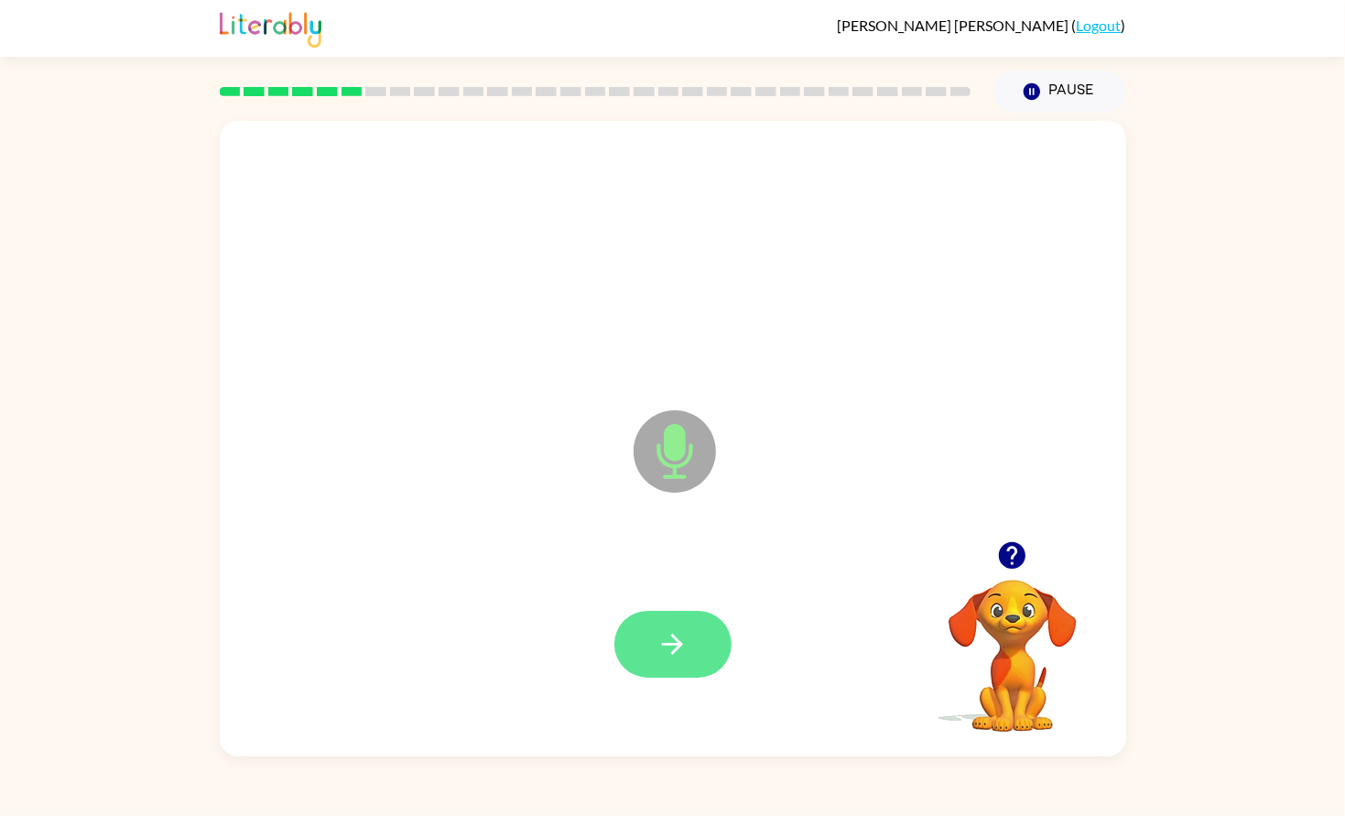
click at [685, 633] on icon "button" at bounding box center [673, 644] width 32 height 32
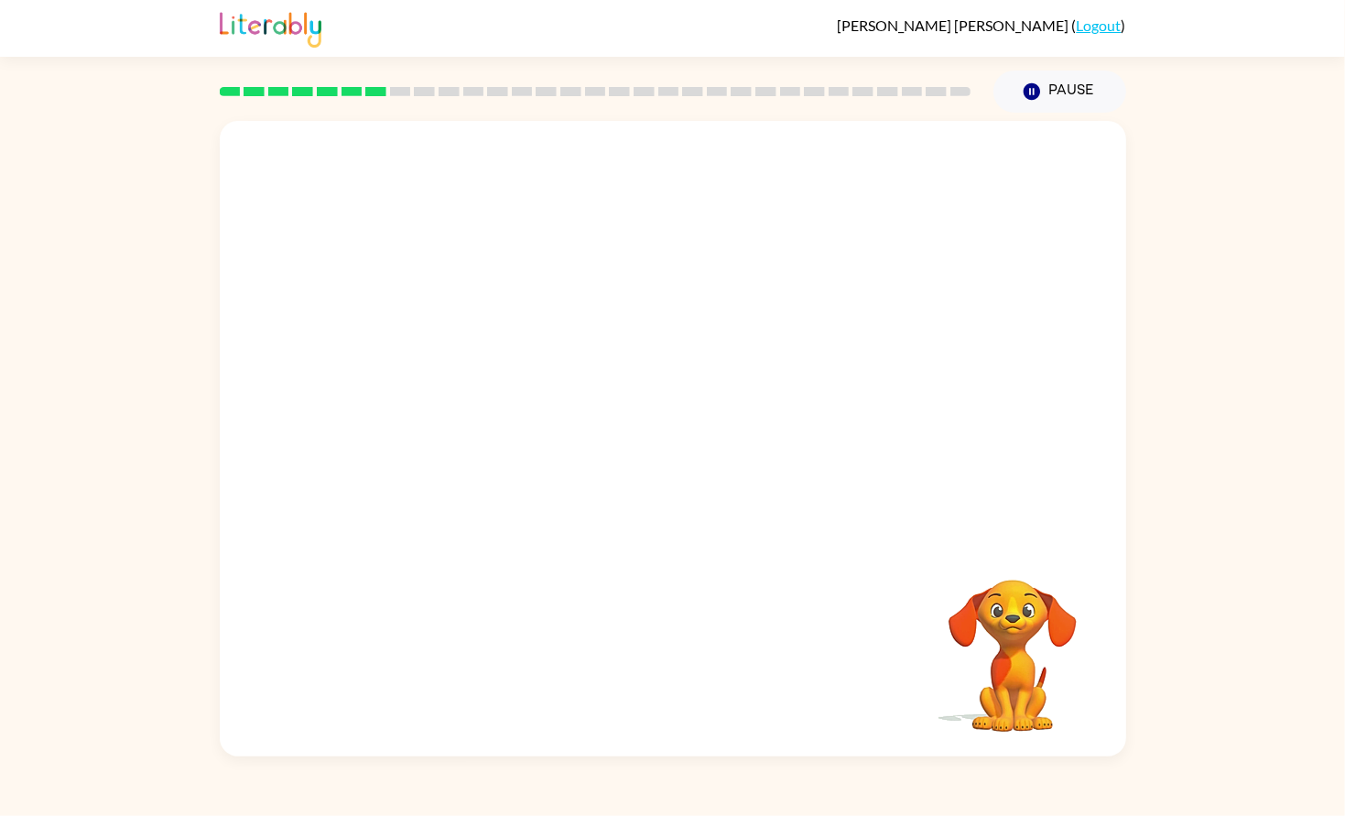
click at [810, 591] on div "Your browser must support playing .mp4 files to use Literably. Please try using…" at bounding box center [673, 439] width 907 height 636
click at [927, 502] on div at bounding box center [673, 331] width 907 height 420
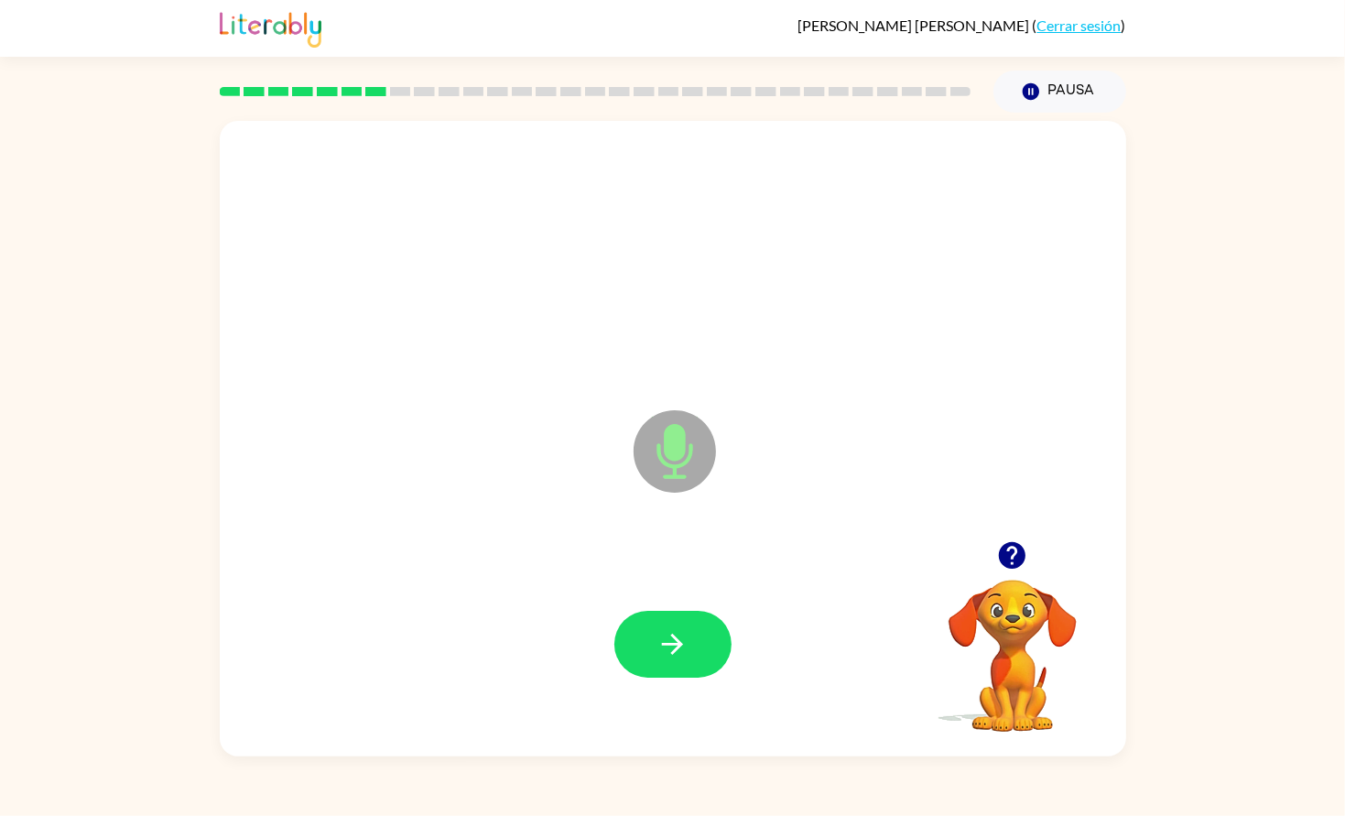
click at [1016, 555] on icon "button" at bounding box center [1012, 555] width 32 height 32
click at [671, 650] on icon "button" at bounding box center [673, 644] width 32 height 32
click at [662, 654] on icon "button" at bounding box center [673, 644] width 32 height 32
click at [687, 653] on icon "button" at bounding box center [673, 644] width 32 height 32
click at [1018, 560] on icon "button" at bounding box center [1012, 555] width 27 height 27
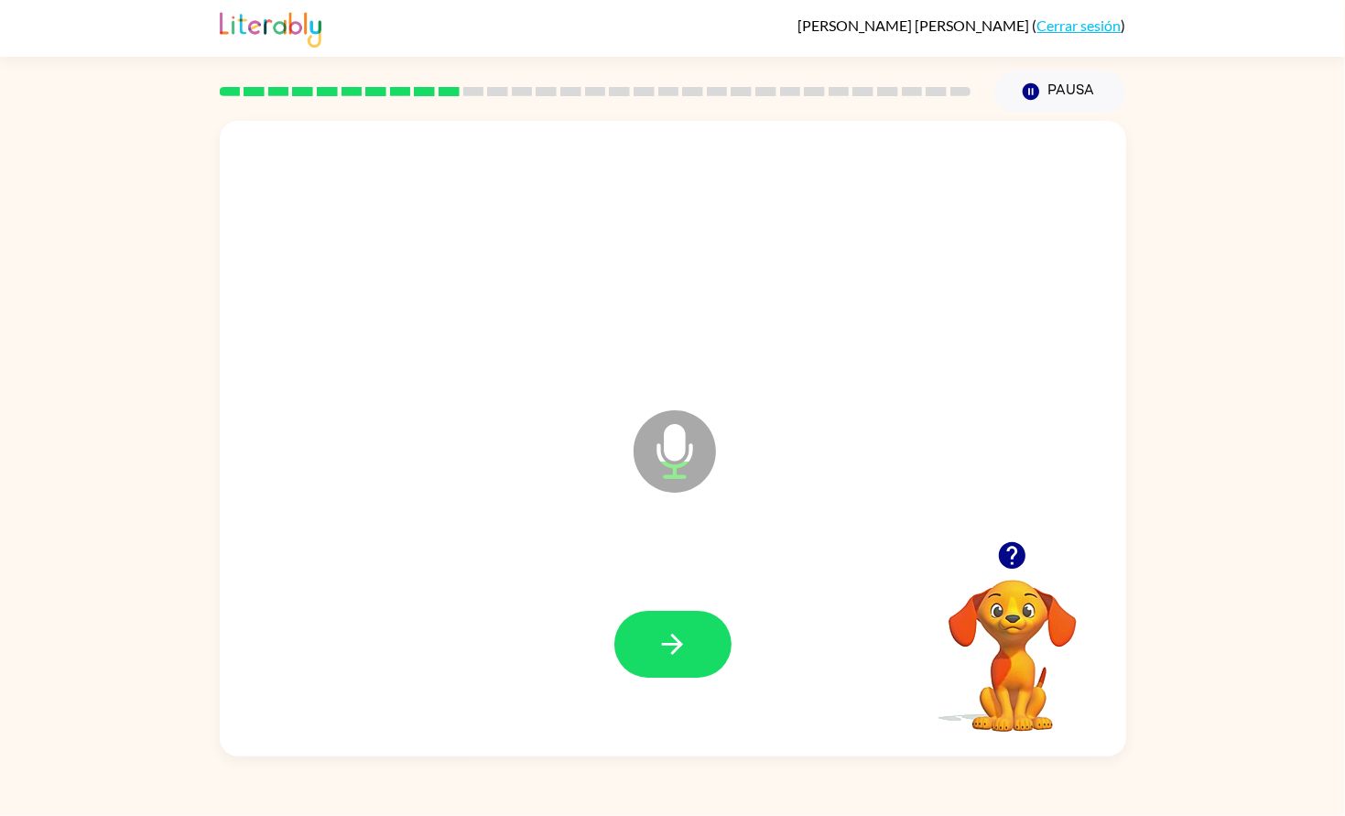
click at [694, 632] on div at bounding box center [673, 645] width 870 height 188
click at [702, 648] on button "button" at bounding box center [673, 644] width 117 height 67
click at [680, 655] on icon "button" at bounding box center [673, 644] width 32 height 32
click at [715, 643] on button "button" at bounding box center [673, 644] width 117 height 67
click at [785, 651] on div at bounding box center [673, 645] width 870 height 188
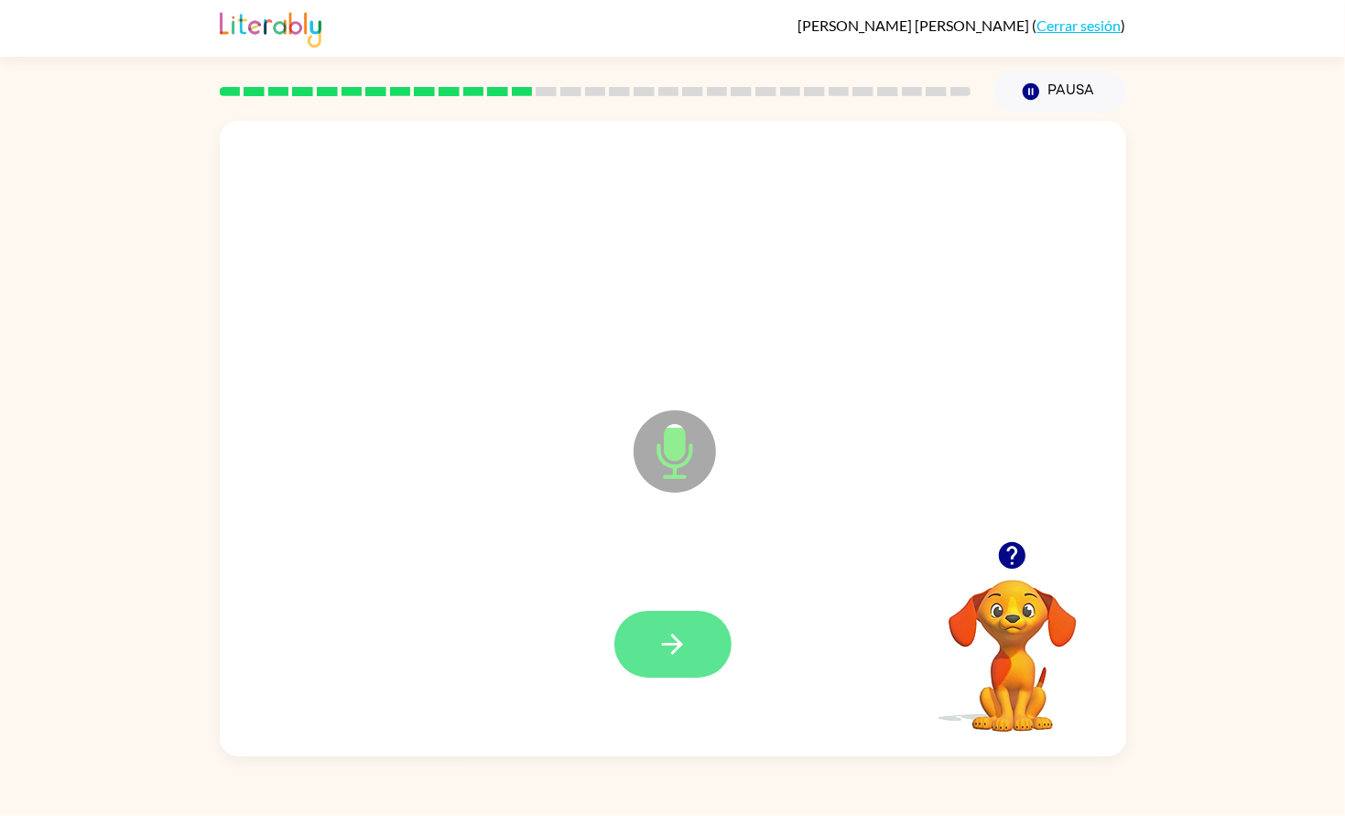
click at [700, 645] on button "button" at bounding box center [673, 644] width 117 height 67
click at [997, 561] on icon "button" at bounding box center [1012, 555] width 32 height 32
click at [643, 651] on button "button" at bounding box center [673, 644] width 117 height 67
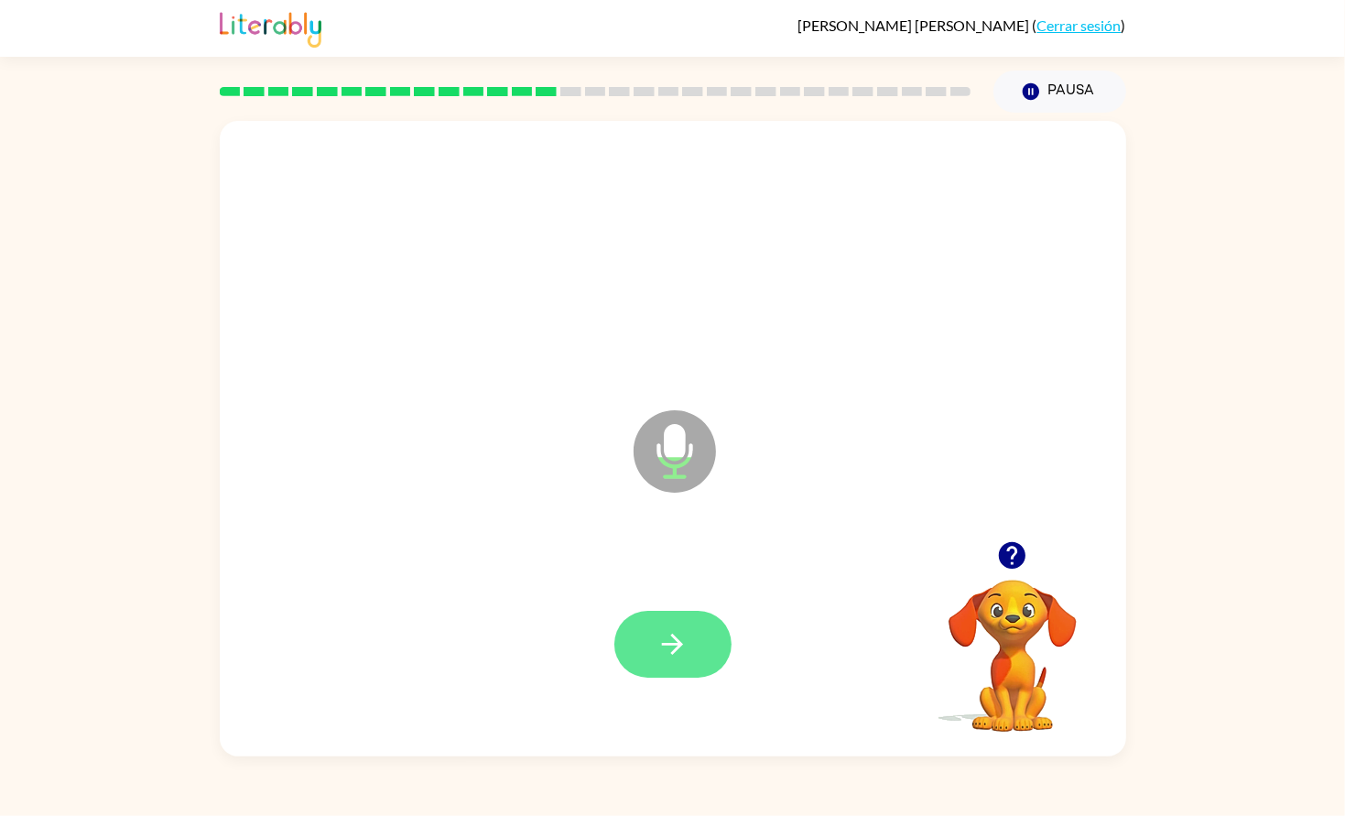
click at [711, 638] on button "button" at bounding box center [673, 644] width 117 height 67
click at [633, 647] on button "button" at bounding box center [673, 644] width 117 height 67
click at [711, 629] on button "button" at bounding box center [673, 644] width 117 height 67
click at [670, 628] on icon "button" at bounding box center [673, 644] width 32 height 32
click at [705, 643] on button "button" at bounding box center [673, 644] width 117 height 67
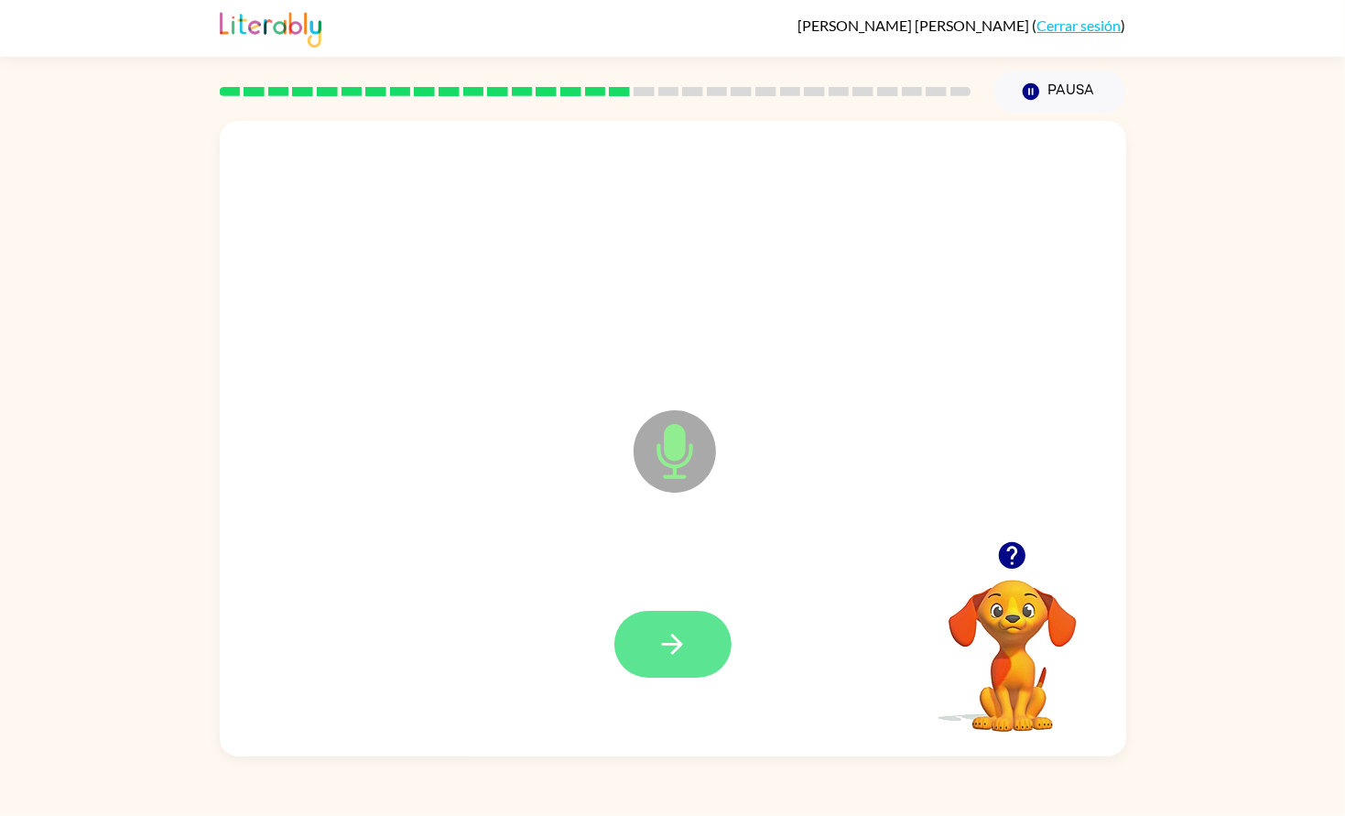
click at [675, 649] on icon "button" at bounding box center [672, 644] width 21 height 21
click at [607, 690] on div at bounding box center [673, 645] width 870 height 188
click at [660, 655] on icon "button" at bounding box center [673, 644] width 32 height 32
click at [710, 639] on button "button" at bounding box center [673, 644] width 117 height 67
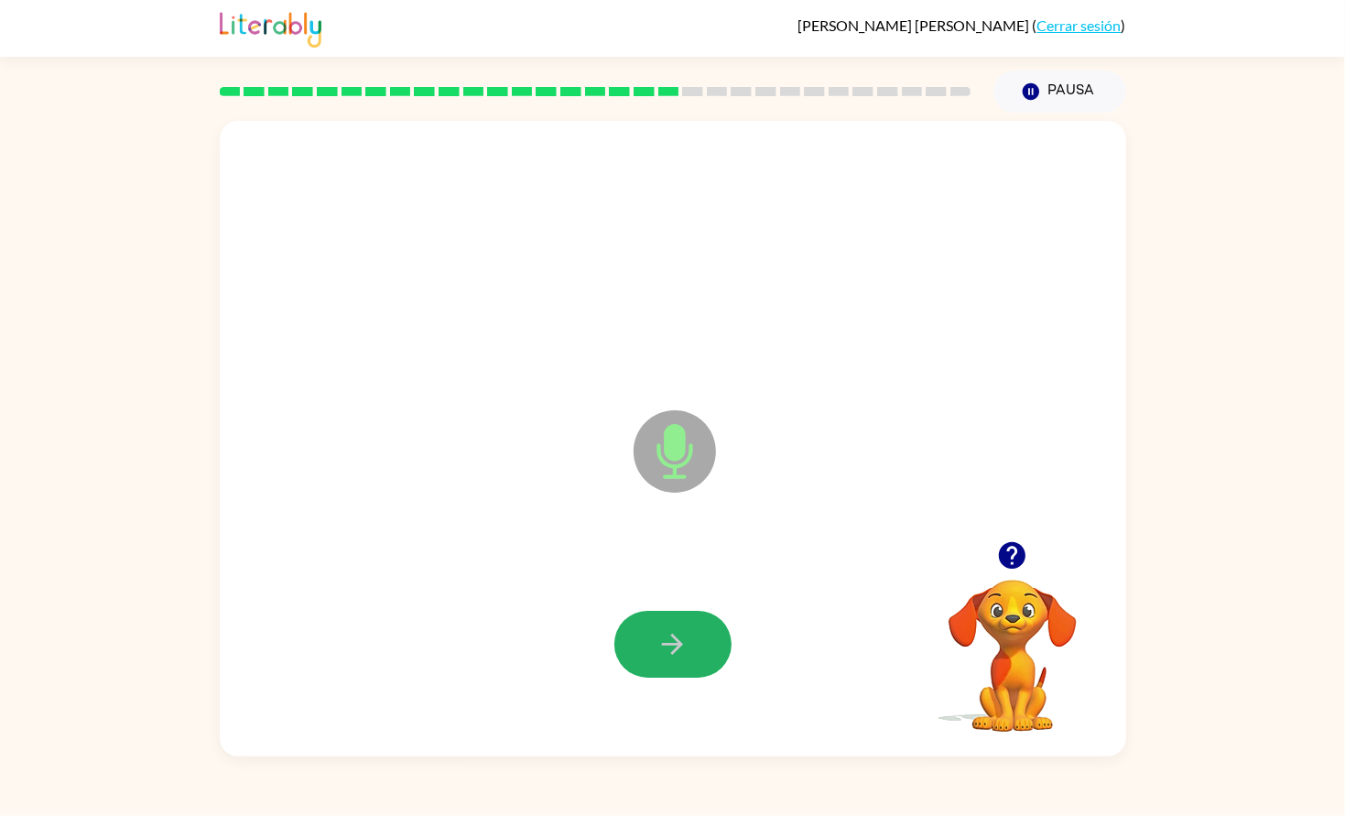
click at [710, 639] on button "button" at bounding box center [673, 644] width 117 height 67
click at [707, 638] on button "button" at bounding box center [673, 644] width 117 height 67
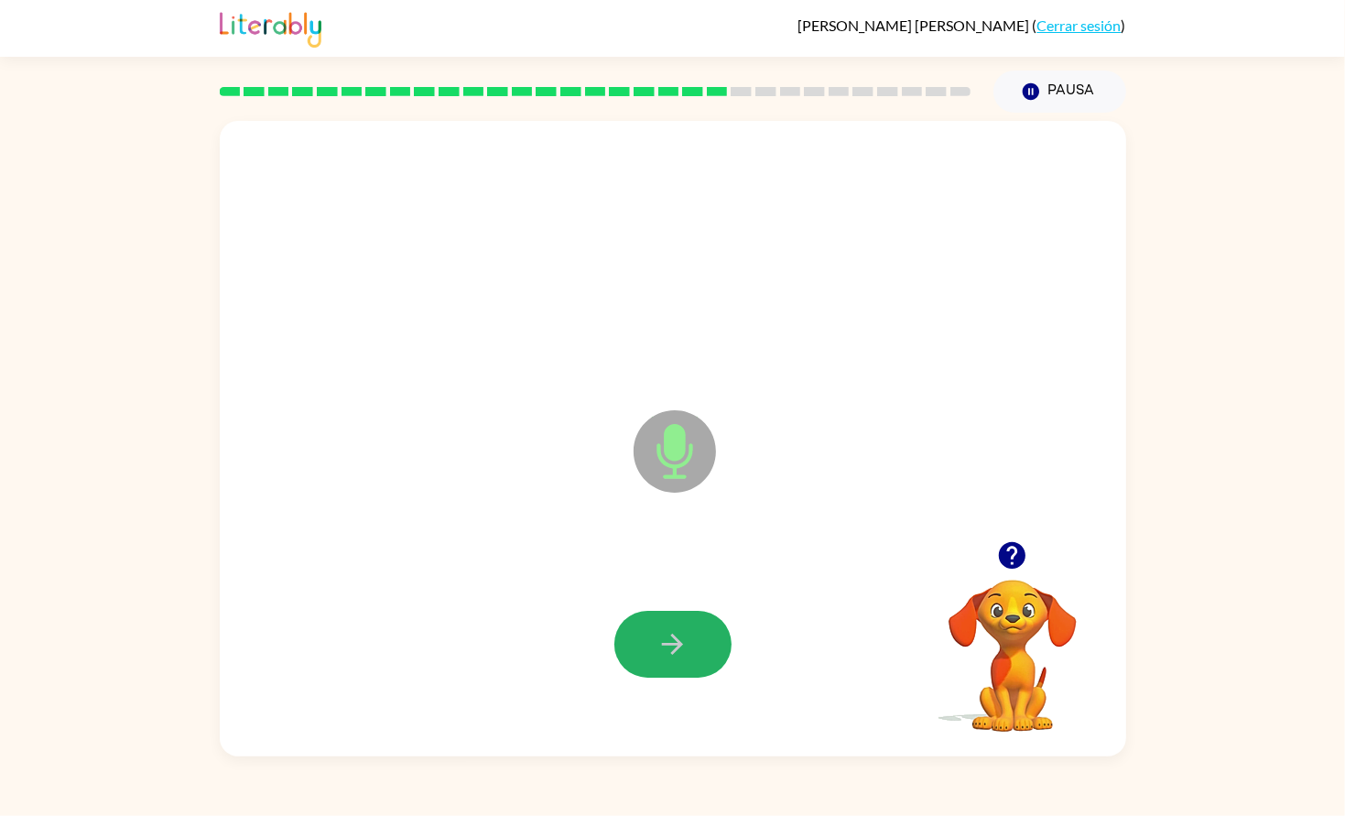
click at [707, 638] on button "button" at bounding box center [673, 644] width 117 height 67
click at [679, 651] on icon "button" at bounding box center [673, 644] width 32 height 32
click at [689, 649] on button "button" at bounding box center [673, 644] width 117 height 67
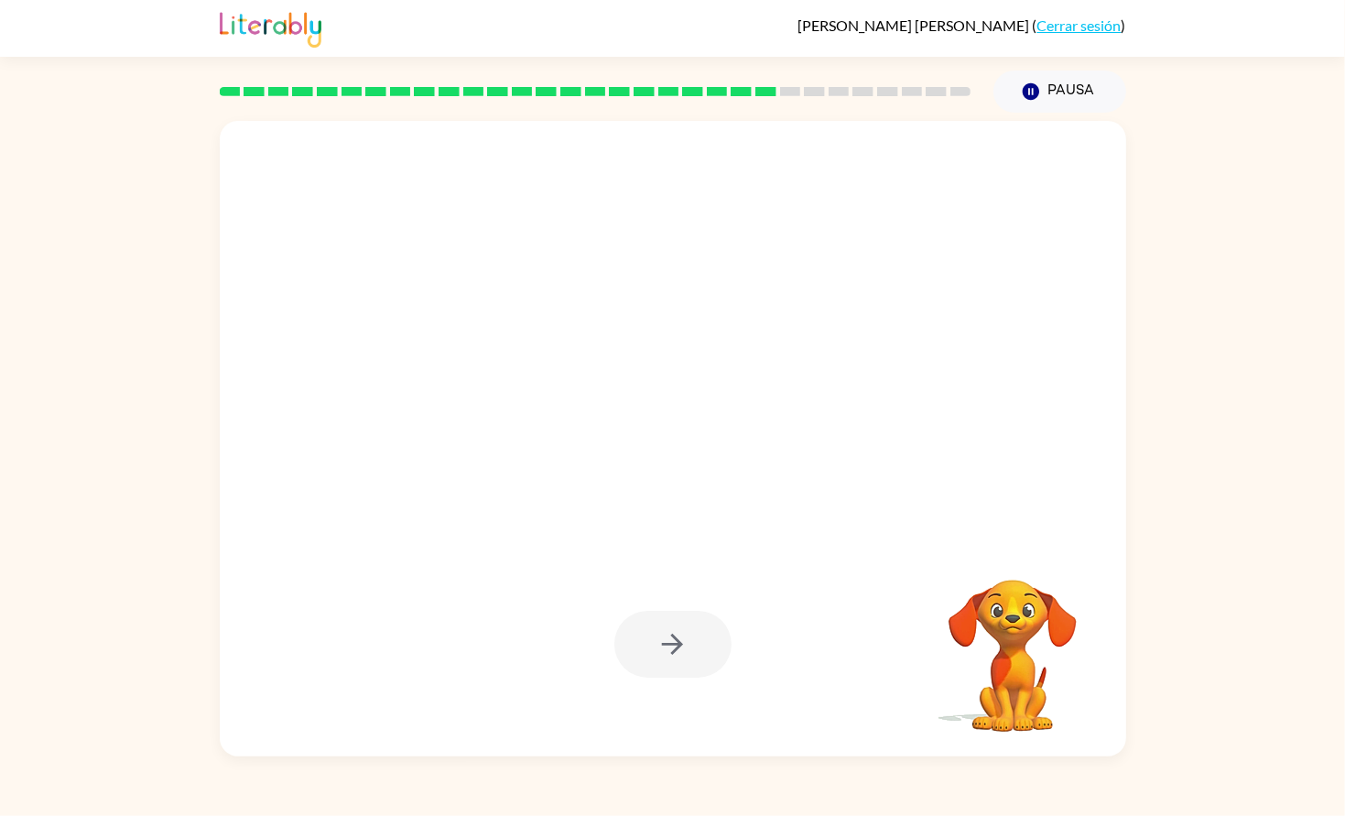
click at [745, 614] on div at bounding box center [673, 645] width 870 height 188
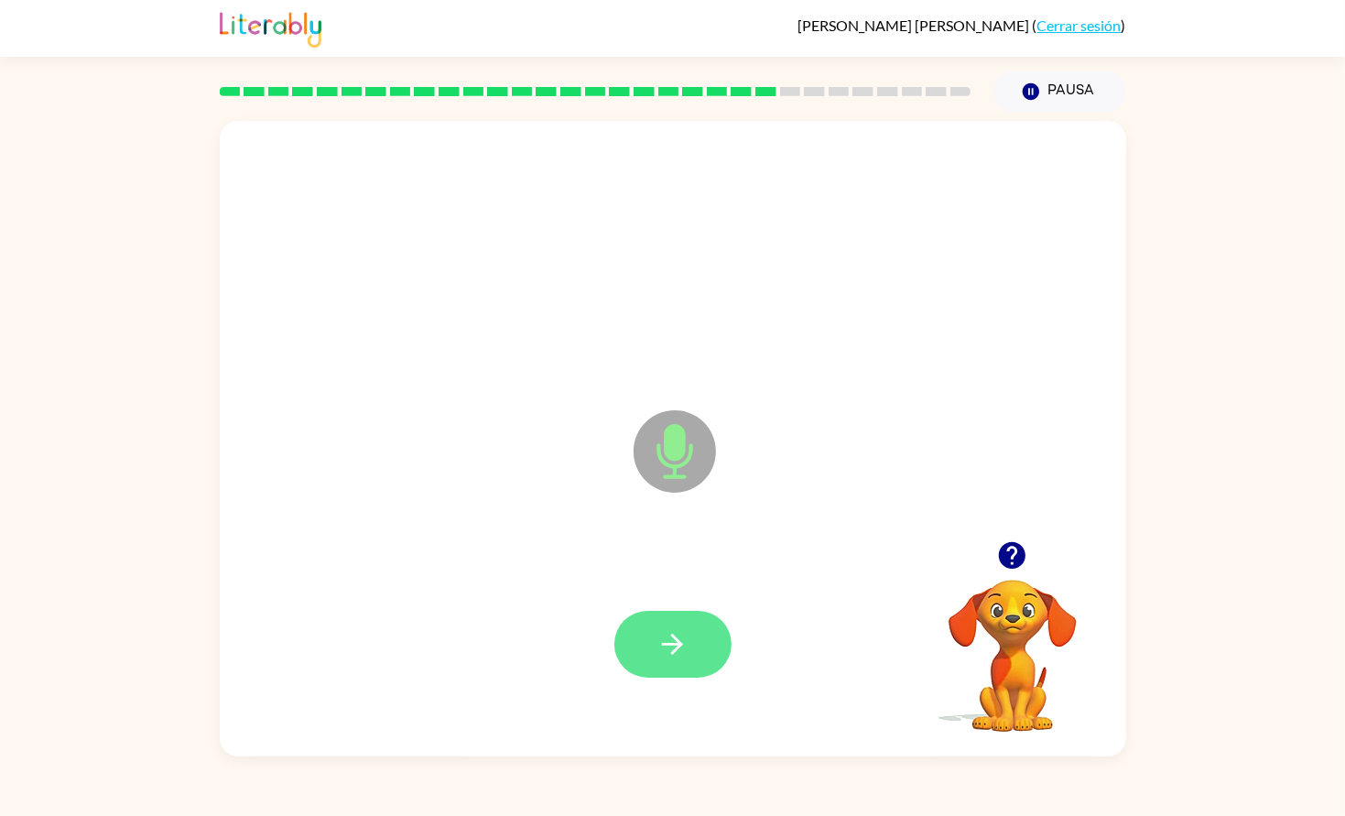
click at [638, 629] on button "button" at bounding box center [673, 644] width 117 height 67
click at [1014, 554] on icon "button" at bounding box center [1012, 555] width 32 height 32
click at [679, 627] on button "button" at bounding box center [673, 644] width 117 height 67
click at [818, 637] on div at bounding box center [673, 645] width 870 height 188
click at [706, 640] on button "button" at bounding box center [673, 644] width 117 height 67
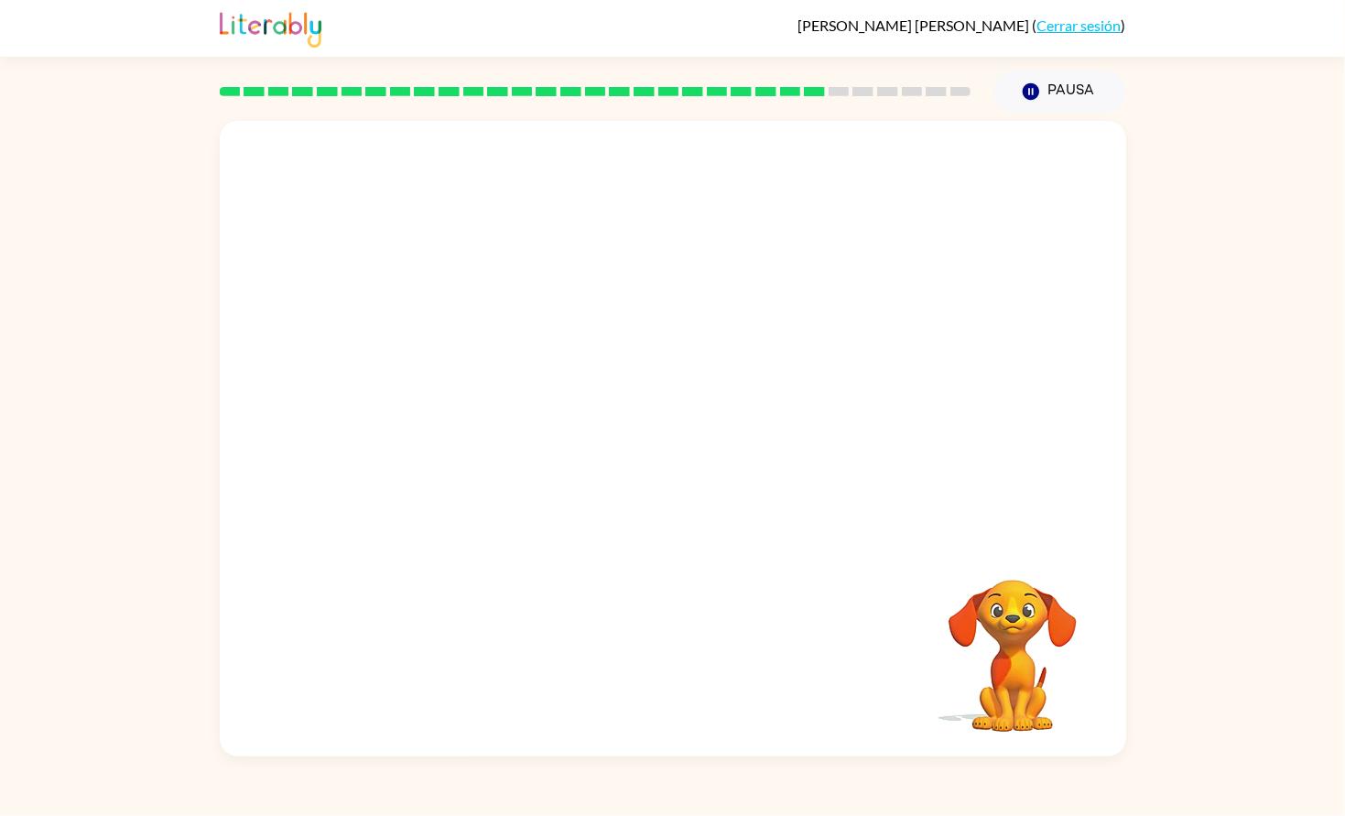
click at [706, 640] on div at bounding box center [673, 645] width 870 height 188
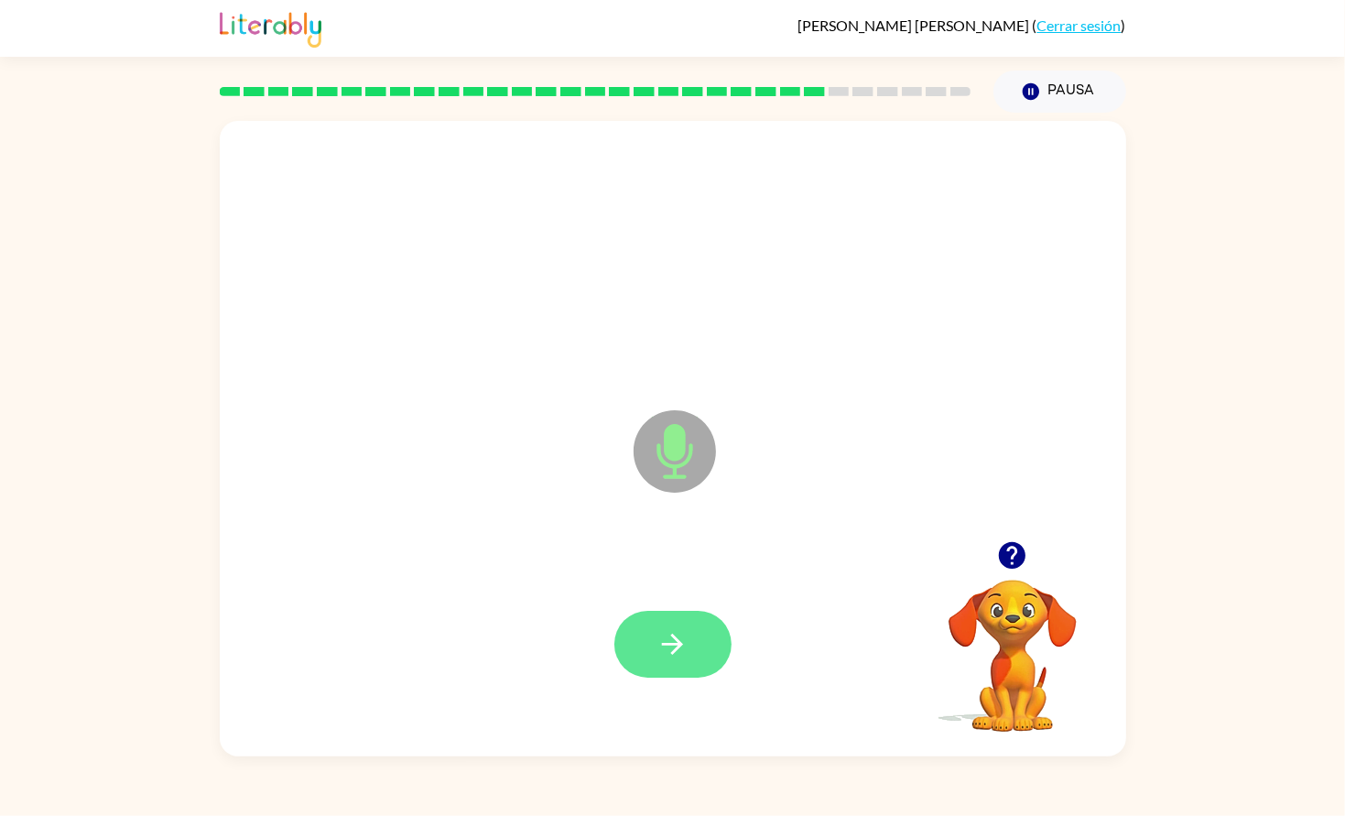
click at [698, 635] on button "button" at bounding box center [673, 644] width 117 height 67
click at [1012, 558] on icon "button" at bounding box center [1012, 555] width 32 height 32
click at [712, 648] on button "button" at bounding box center [673, 644] width 117 height 67
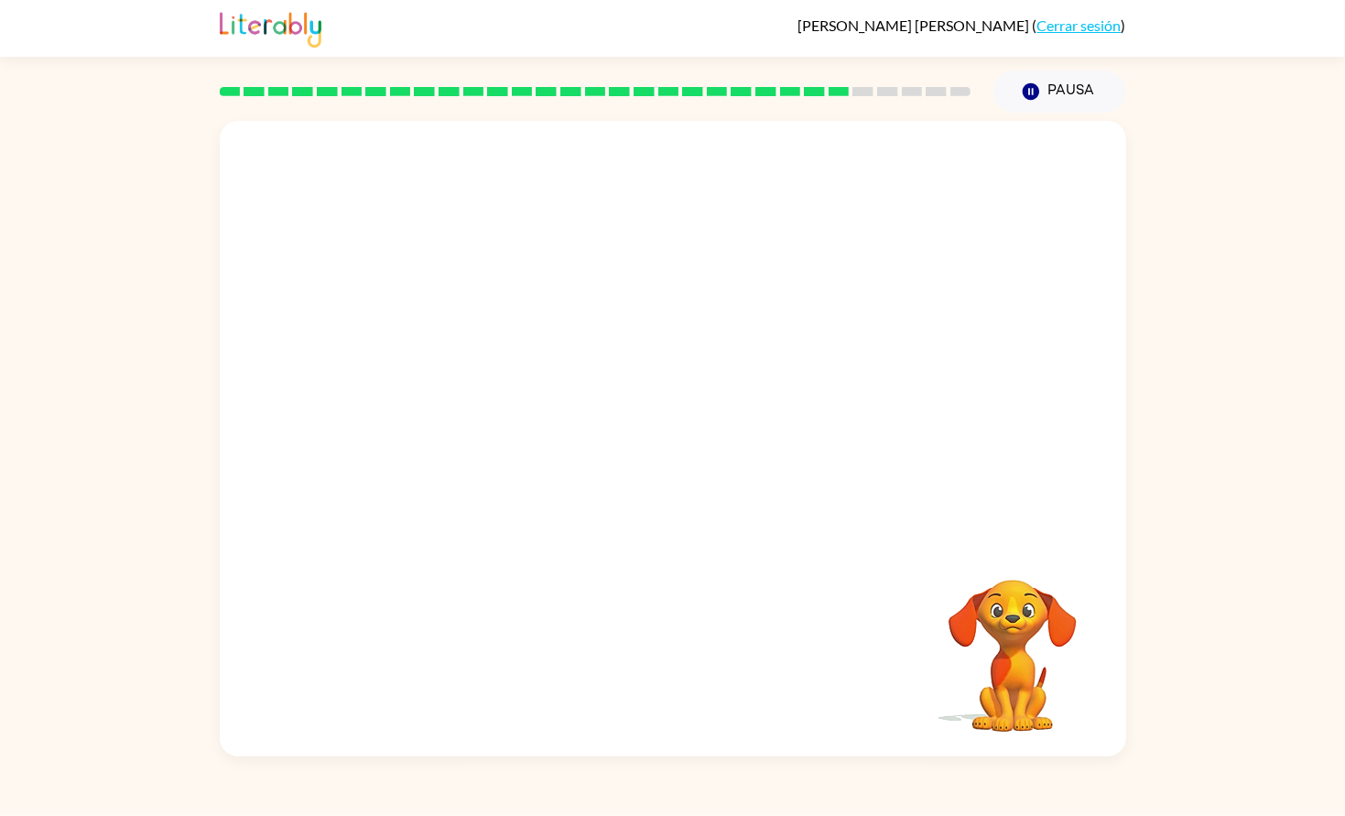
click at [712, 648] on div at bounding box center [673, 645] width 870 height 188
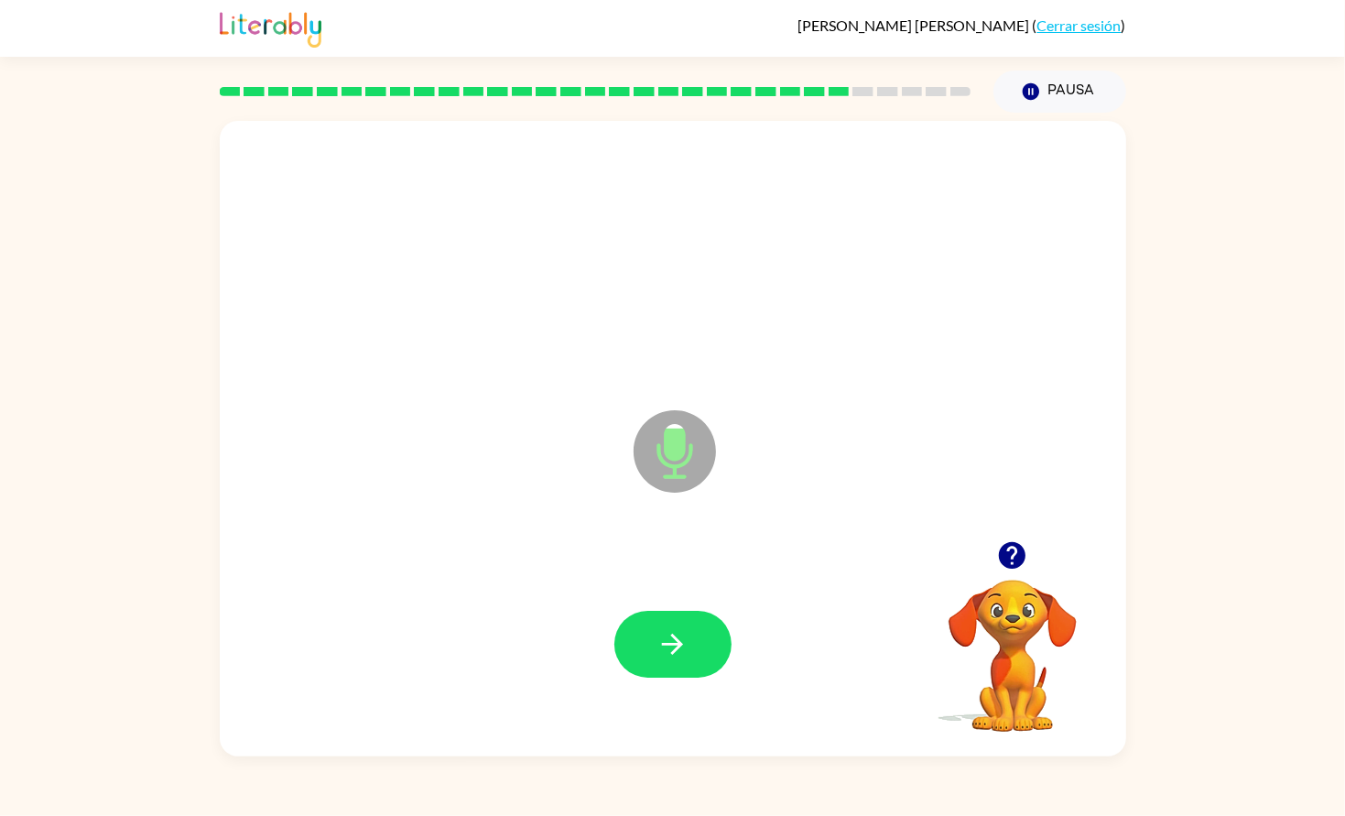
click at [712, 648] on button "button" at bounding box center [673, 644] width 117 height 67
click at [703, 655] on button "button" at bounding box center [673, 644] width 117 height 67
click at [697, 654] on button "button" at bounding box center [673, 644] width 117 height 67
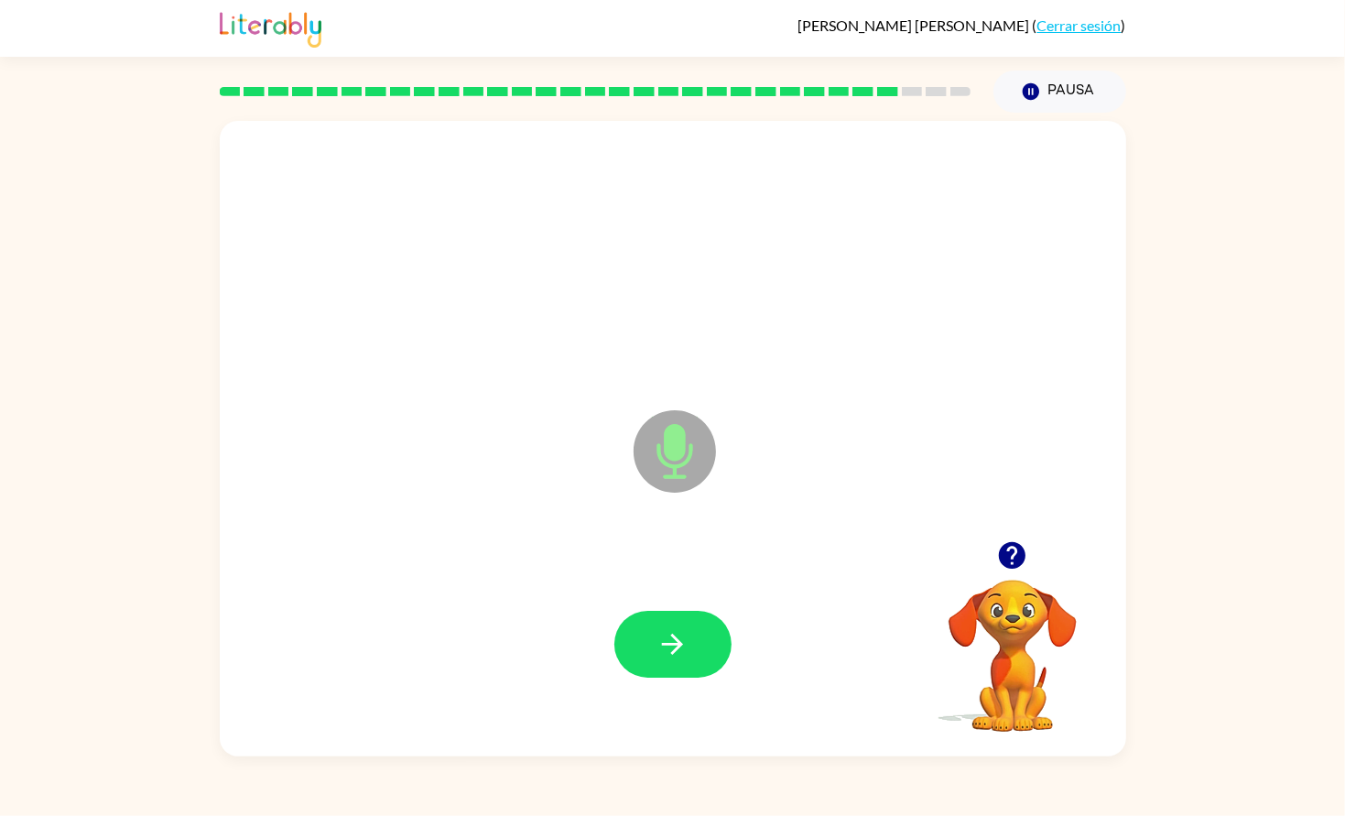
click at [1009, 555] on icon "button" at bounding box center [1012, 555] width 27 height 27
click at [648, 671] on button "button" at bounding box center [673, 644] width 117 height 67
click at [648, 668] on div at bounding box center [673, 644] width 117 height 67
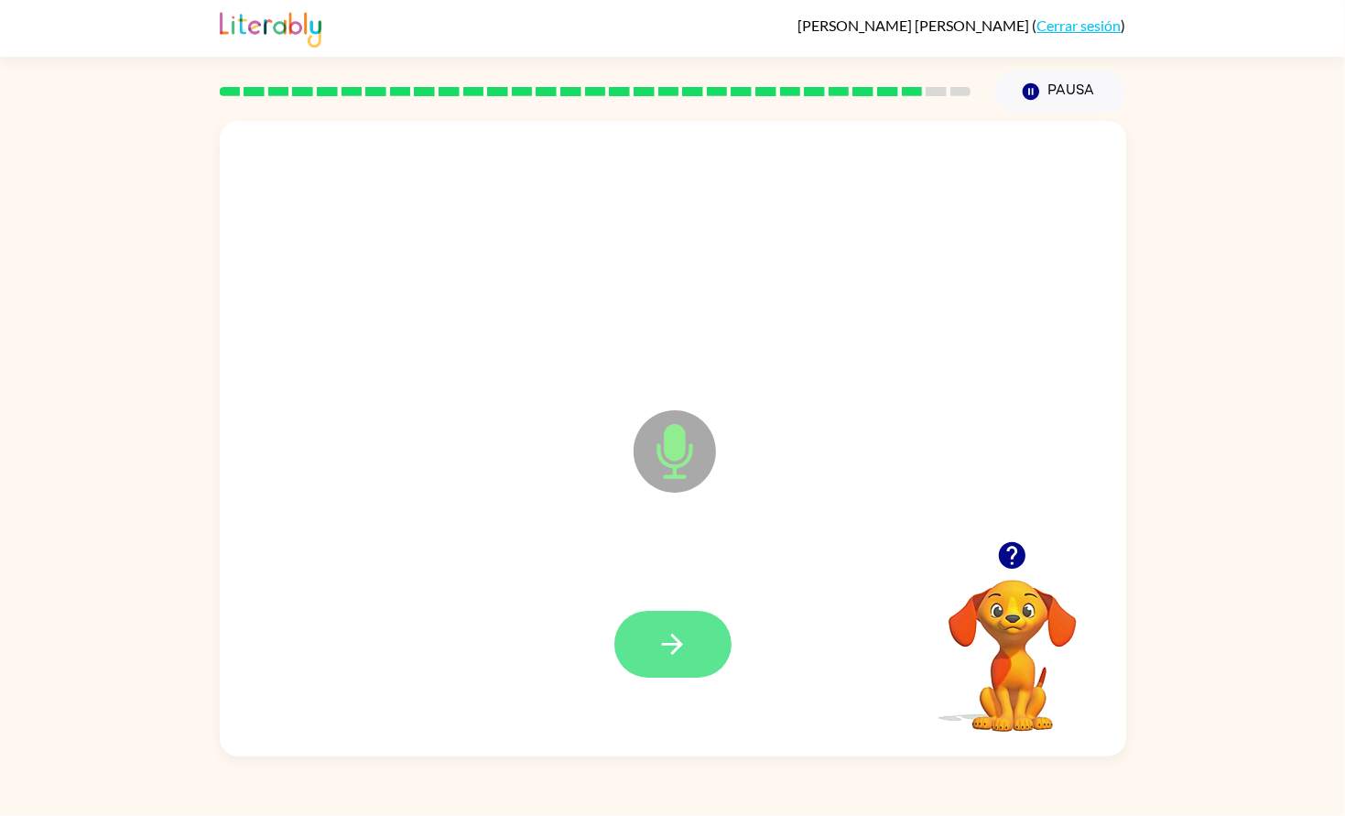
click at [695, 669] on button "button" at bounding box center [673, 644] width 117 height 67
click at [704, 665] on button "button" at bounding box center [673, 644] width 117 height 67
click at [699, 649] on button "button" at bounding box center [673, 644] width 117 height 67
click at [685, 627] on button "button" at bounding box center [673, 644] width 117 height 67
